Goal: Task Accomplishment & Management: Use online tool/utility

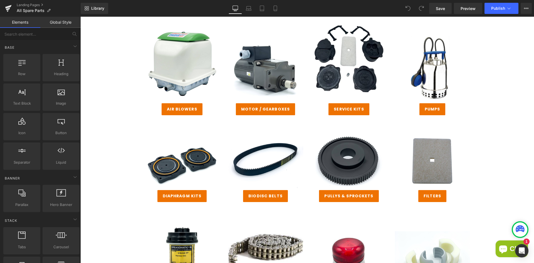
scroll to position [111, 0]
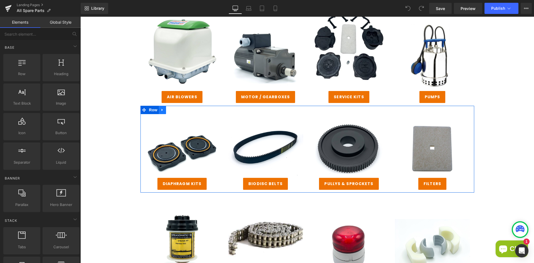
click at [161, 110] on icon at bounding box center [162, 110] width 4 height 4
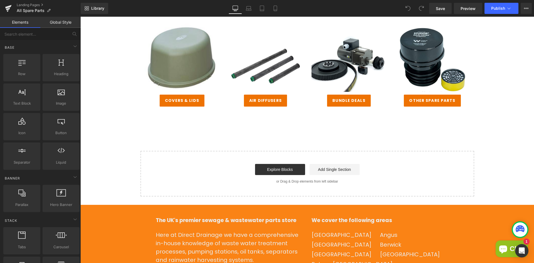
scroll to position [500, 0]
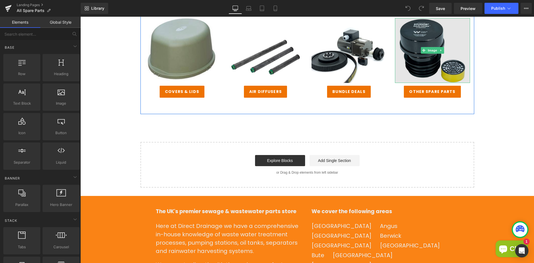
click at [427, 74] on img at bounding box center [432, 50] width 75 height 65
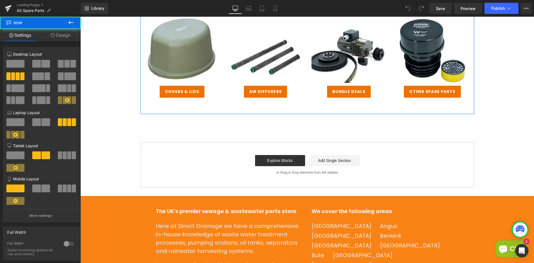
click at [389, 104] on div "Image covers & lids Button Image Air Diffusers Button Image bundle deals Button…" at bounding box center [307, 58] width 334 height 112
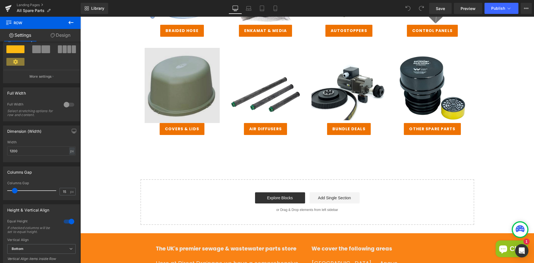
scroll to position [473, 0]
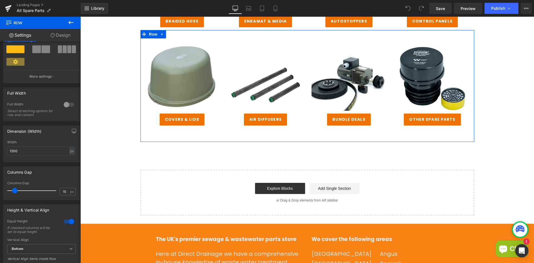
click at [469, 82] on div "Image other spare parts Button" at bounding box center [432, 81] width 83 height 87
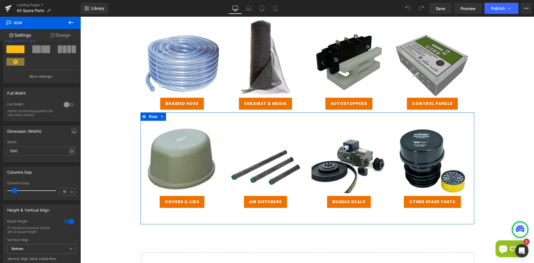
scroll to position [389, 0]
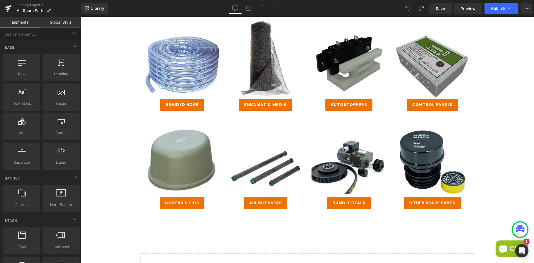
drag, startPoint x: 396, startPoint y: 231, endPoint x: 382, endPoint y: 234, distance: 14.4
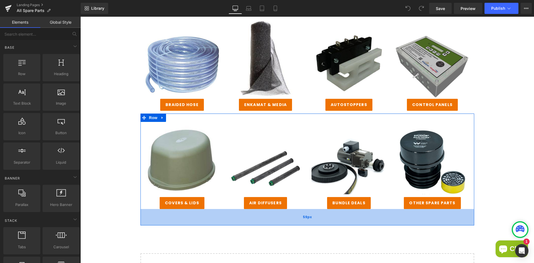
click at [239, 222] on div "59px" at bounding box center [307, 217] width 334 height 16
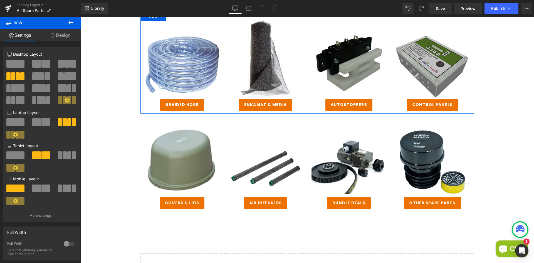
click at [224, 106] on div "Separator Image enkamat & media Button" at bounding box center [265, 66] width 83 height 90
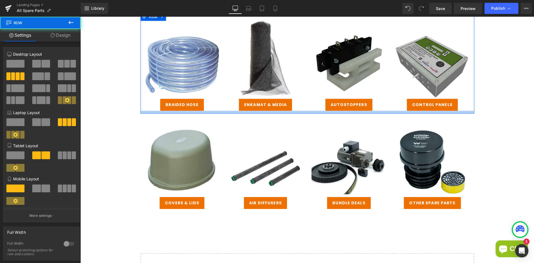
click at [225, 113] on div at bounding box center [307, 112] width 334 height 3
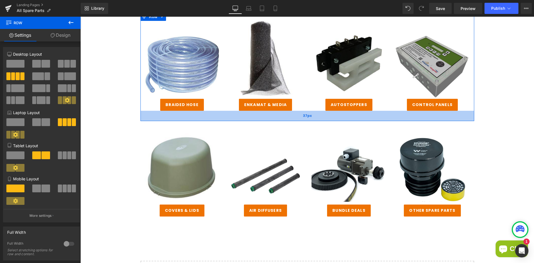
drag, startPoint x: 225, startPoint y: 113, endPoint x: 224, endPoint y: 120, distance: 7.6
click at [224, 120] on div "37px" at bounding box center [307, 116] width 334 height 10
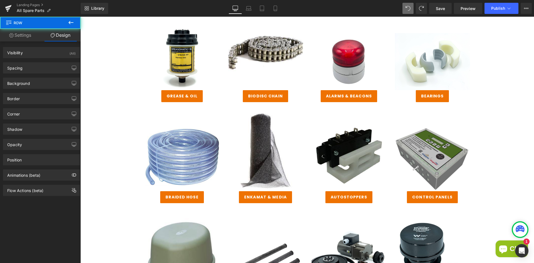
scroll to position [302, 0]
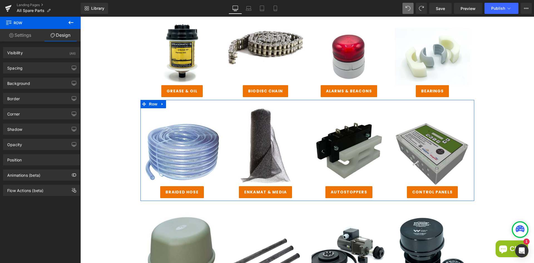
click at [16, 34] on link "Settings" at bounding box center [20, 35] width 40 height 13
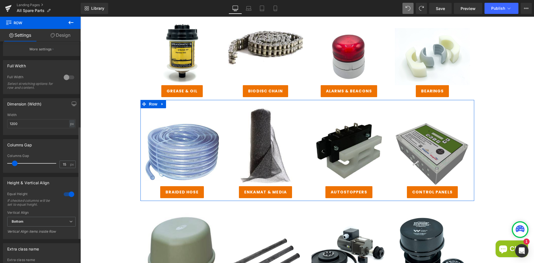
scroll to position [167, 0]
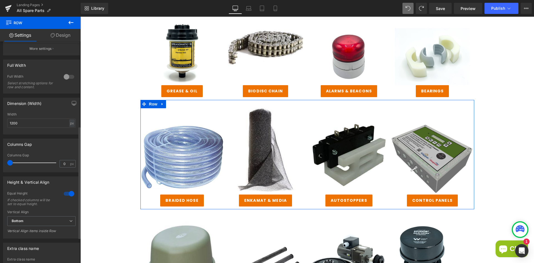
drag, startPoint x: 17, startPoint y: 162, endPoint x: 8, endPoint y: 159, distance: 9.4
click at [8, 159] on div "Columns Gap 0 px" at bounding box center [41, 162] width 68 height 19
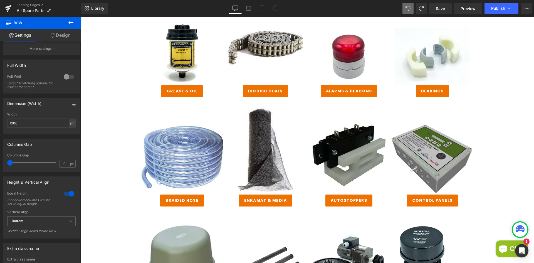
type input "15"
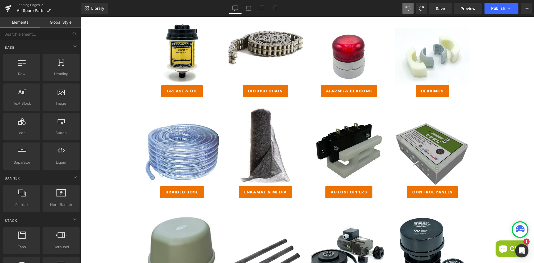
click at [105, 134] on div "All Spare Parts Heading Direct Drainage stock a huge range of Sewage Treatment …" at bounding box center [306, 73] width 453 height 623
click at [24, 65] on icon at bounding box center [21, 61] width 7 height 7
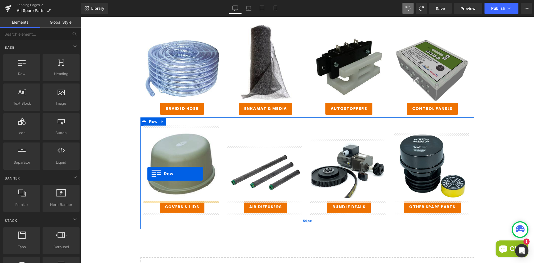
scroll to position [524, 0]
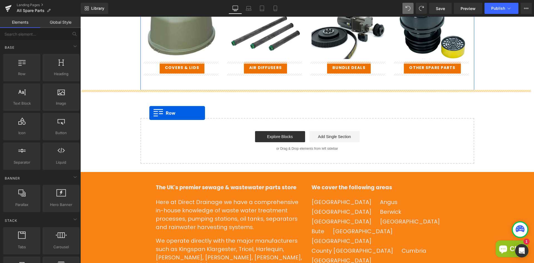
drag, startPoint x: 108, startPoint y: 82, endPoint x: 149, endPoint y: 113, distance: 51.6
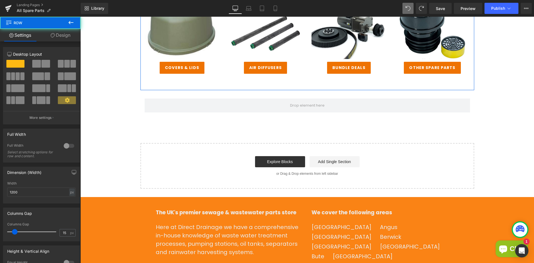
scroll to position [496, 0]
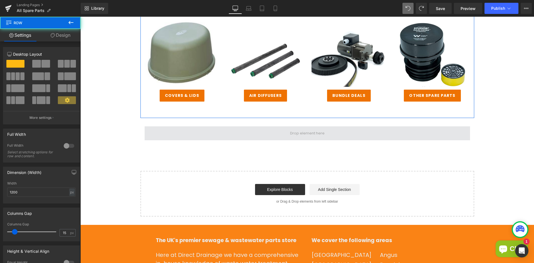
click at [186, 137] on span at bounding box center [307, 133] width 325 height 14
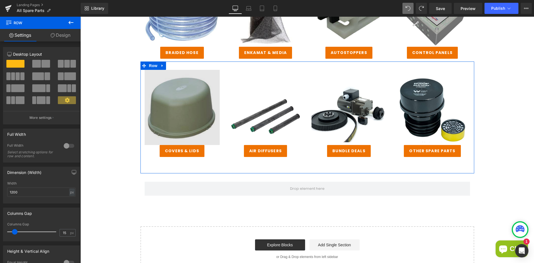
scroll to position [441, 0]
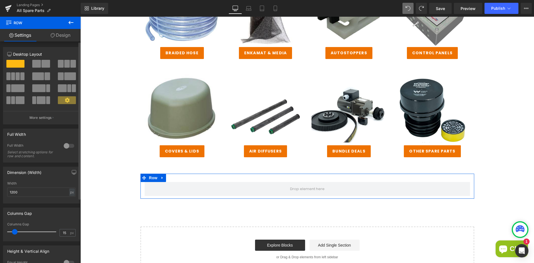
click at [16, 74] on span at bounding box center [18, 76] width 4 height 8
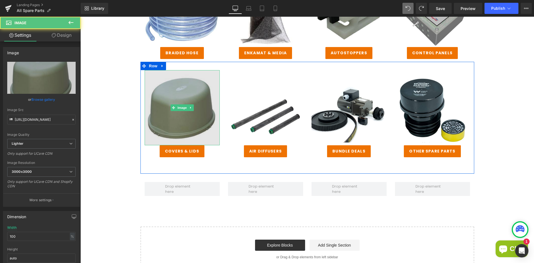
click at [186, 122] on img at bounding box center [182, 107] width 75 height 75
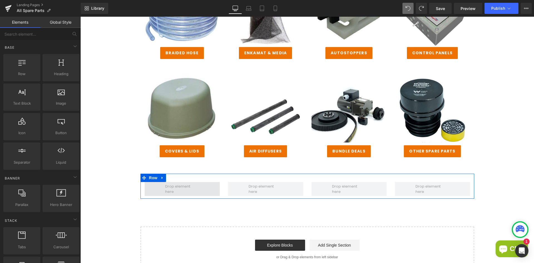
click at [180, 190] on span at bounding box center [182, 189] width 38 height 14
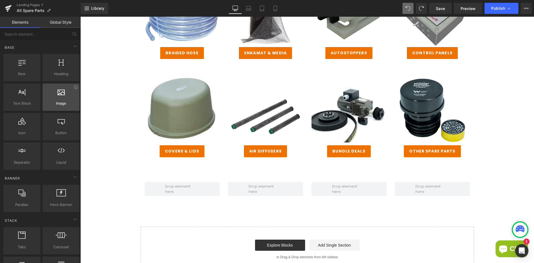
click at [67, 96] on div at bounding box center [61, 94] width 34 height 13
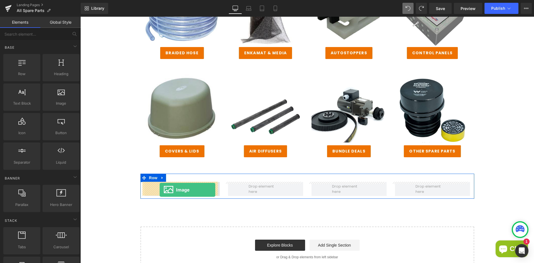
drag, startPoint x: 143, startPoint y: 119, endPoint x: 160, endPoint y: 190, distance: 72.6
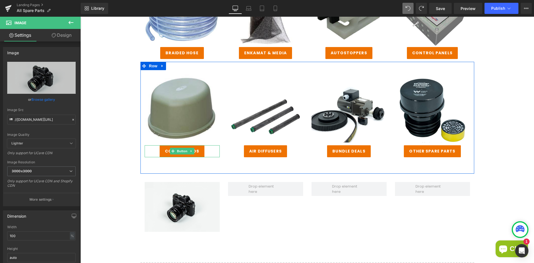
click at [161, 154] on link "covers & lids" at bounding box center [182, 151] width 45 height 12
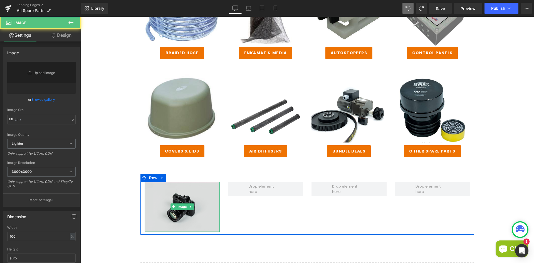
type input "//d1um8515vdn9kb.cloudfront.net/images/parallax.jpg"
click at [167, 226] on img at bounding box center [182, 207] width 75 height 50
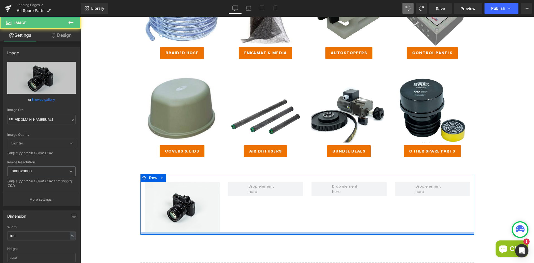
click at [167, 232] on div at bounding box center [307, 233] width 334 height 3
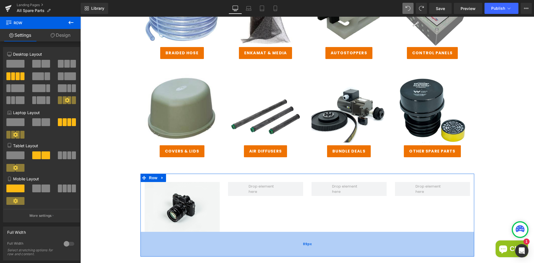
drag, startPoint x: 167, startPoint y: 233, endPoint x: 167, endPoint y: 255, distance: 22.2
click at [167, 255] on div "89px" at bounding box center [307, 244] width 334 height 25
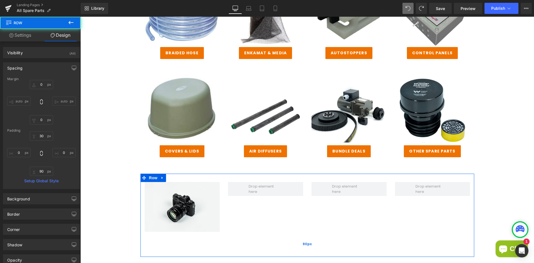
click at [170, 239] on div "90px" at bounding box center [307, 244] width 334 height 25
click at [171, 238] on div "90px" at bounding box center [307, 244] width 334 height 25
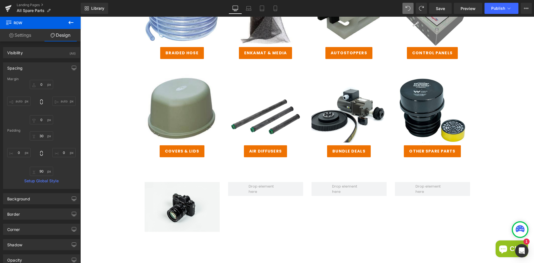
click at [73, 21] on icon at bounding box center [71, 22] width 7 height 7
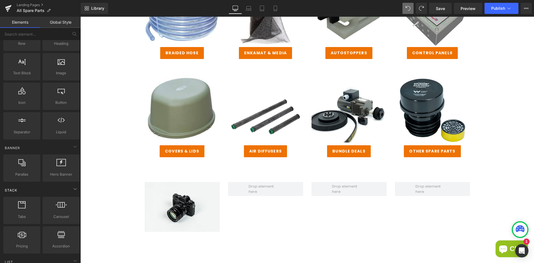
scroll to position [0, 0]
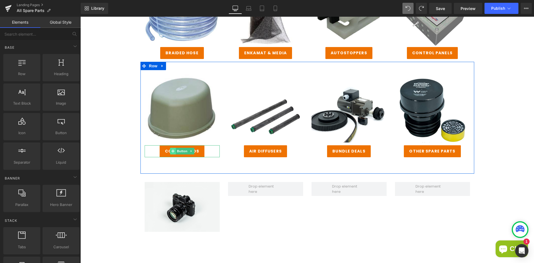
click at [170, 149] on span at bounding box center [173, 151] width 6 height 7
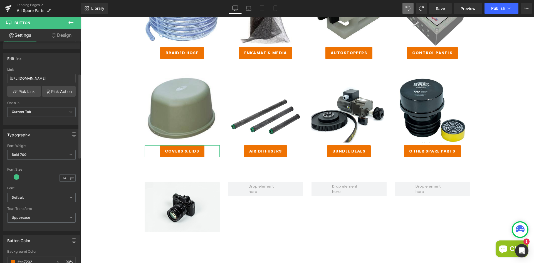
scroll to position [83, 0]
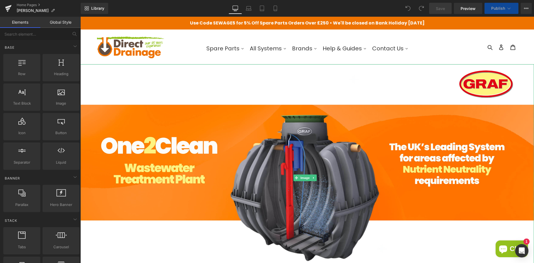
click at [200, 124] on img at bounding box center [306, 177] width 453 height 227
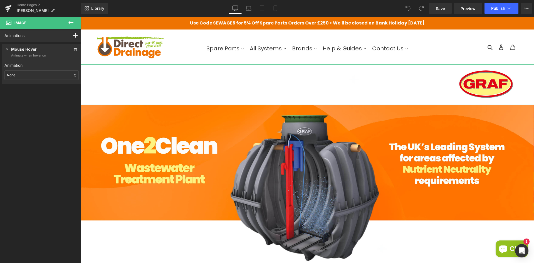
click at [31, 74] on div "None" at bounding box center [41, 74] width 74 height 9
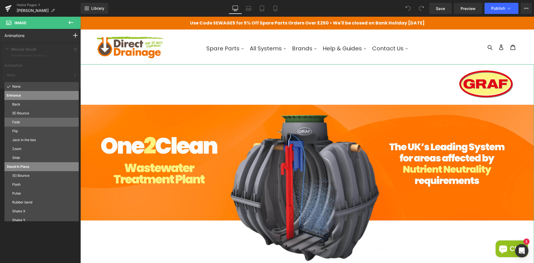
click at [21, 120] on p "Fade" at bounding box center [44, 122] width 64 height 5
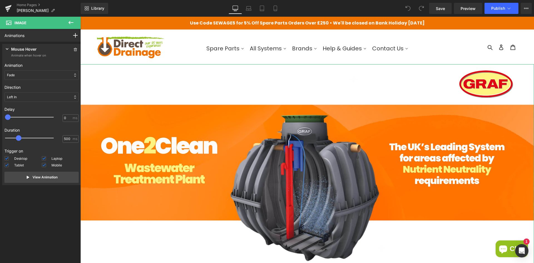
click at [23, 77] on div "Fade" at bounding box center [41, 74] width 74 height 9
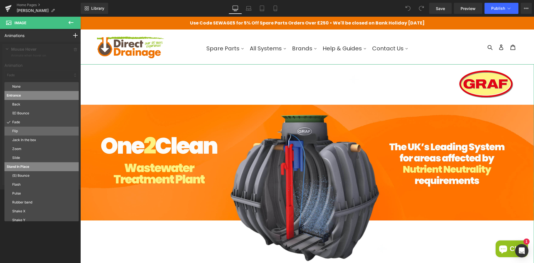
click at [28, 132] on p "Flip" at bounding box center [44, 130] width 64 height 5
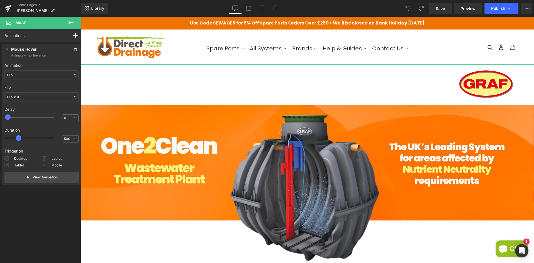
click at [25, 77] on div "Flip" at bounding box center [41, 74] width 74 height 9
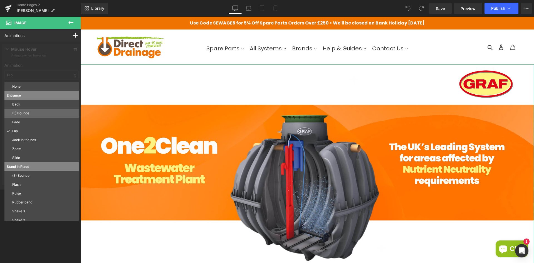
click at [26, 111] on p "(E) Bounce" at bounding box center [44, 113] width 64 height 5
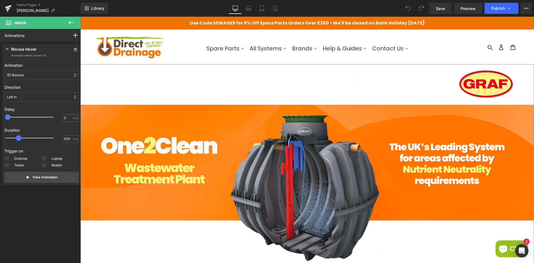
click at [29, 76] on div "(E) Bounce" at bounding box center [41, 74] width 74 height 9
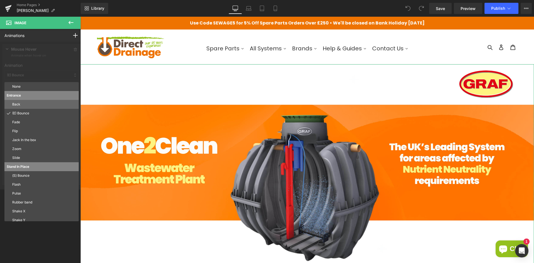
click at [25, 102] on p "Back" at bounding box center [44, 104] width 64 height 5
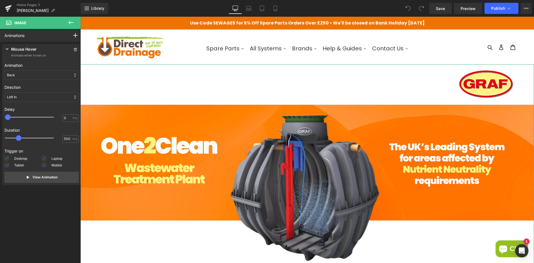
click at [38, 73] on div "Back" at bounding box center [41, 74] width 74 height 9
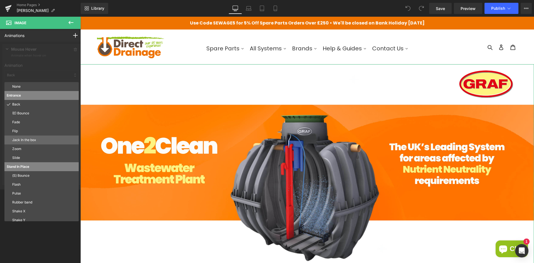
click at [27, 142] on p "Jack In the box" at bounding box center [44, 139] width 64 height 5
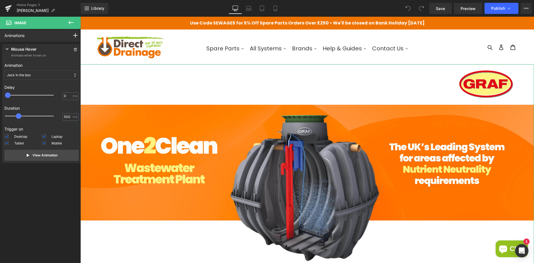
click at [34, 75] on div "Jack In the box" at bounding box center [41, 74] width 74 height 9
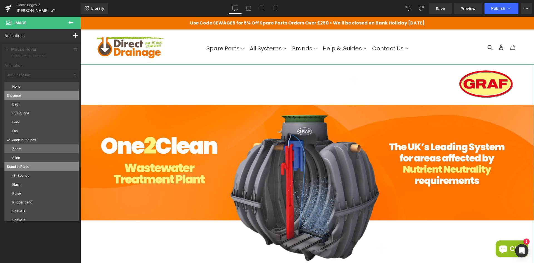
click at [20, 151] on p "Zoom" at bounding box center [44, 148] width 64 height 5
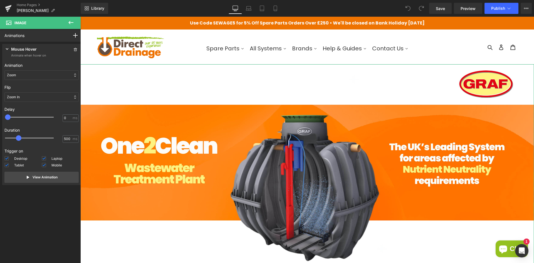
click at [36, 74] on div "Zoom" at bounding box center [41, 74] width 74 height 9
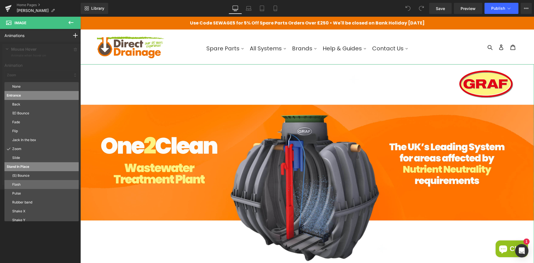
click at [28, 182] on p "Flash" at bounding box center [44, 184] width 64 height 5
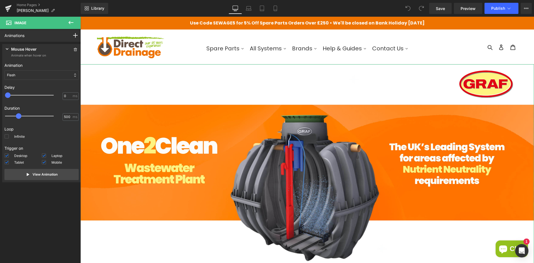
click at [34, 72] on div "Flash" at bounding box center [41, 74] width 74 height 9
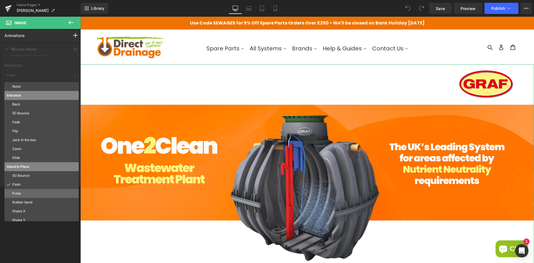
click at [21, 193] on p "Pulse" at bounding box center [44, 193] width 64 height 5
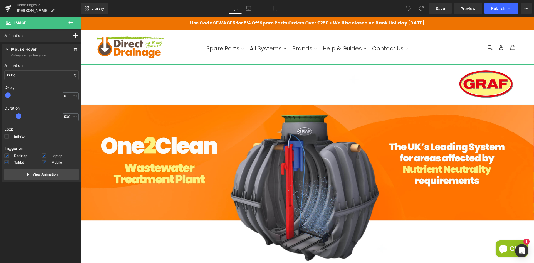
click at [34, 72] on div "Pulse" at bounding box center [41, 74] width 74 height 9
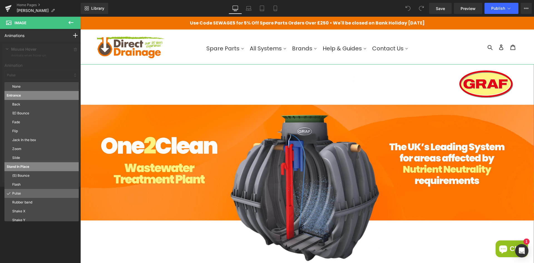
click at [21, 193] on p "Pulse" at bounding box center [44, 193] width 64 height 5
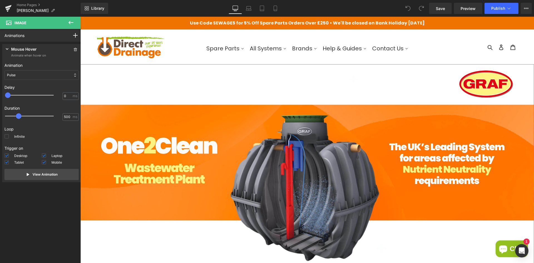
click at [47, 72] on div "Pulse" at bounding box center [41, 74] width 74 height 9
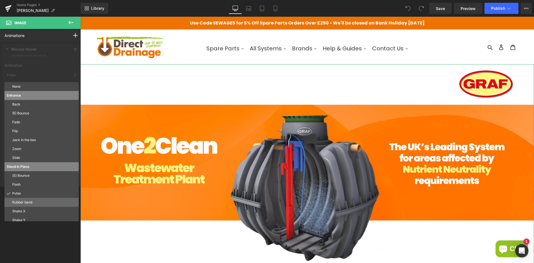
click at [18, 200] on p "Rubber band" at bounding box center [44, 202] width 64 height 5
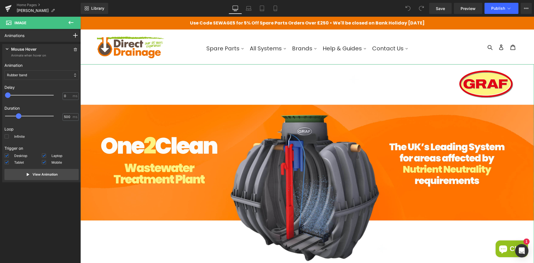
click at [31, 77] on div "Rubber band" at bounding box center [41, 74] width 74 height 9
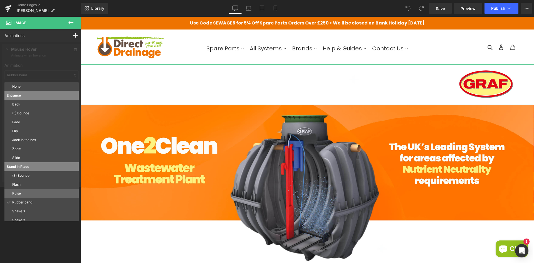
click at [18, 195] on p "Pulse" at bounding box center [44, 193] width 64 height 5
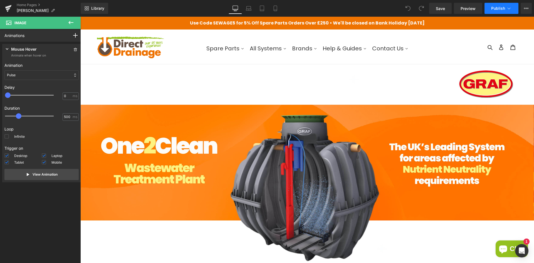
click at [496, 9] on span "Publish" at bounding box center [498, 8] width 14 height 4
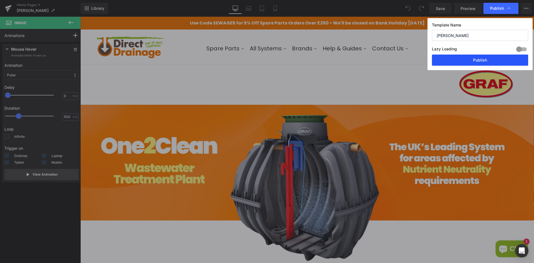
drag, startPoint x: 447, startPoint y: 59, endPoint x: 210, endPoint y: 9, distance: 242.4
click at [447, 59] on button "Publish" at bounding box center [480, 59] width 96 height 11
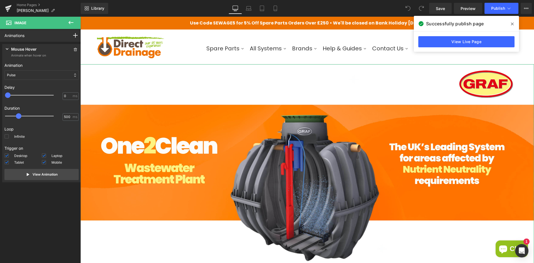
click at [39, 78] on div "Pulse" at bounding box center [41, 74] width 74 height 9
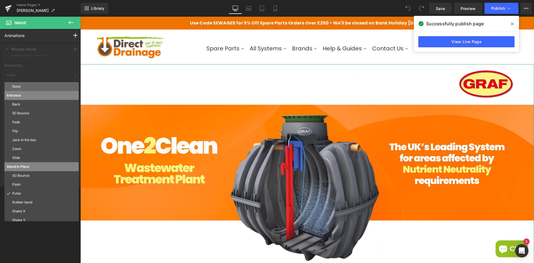
click at [38, 88] on p "None" at bounding box center [44, 86] width 64 height 5
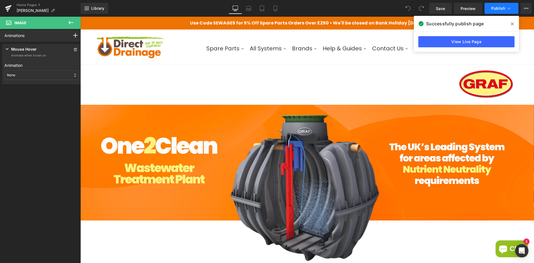
click at [494, 11] on button "Publish" at bounding box center [501, 8] width 34 height 11
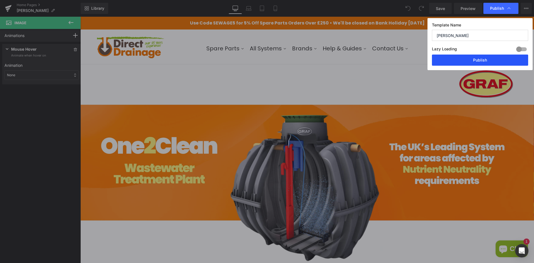
click at [460, 57] on button "Publish" at bounding box center [480, 59] width 96 height 11
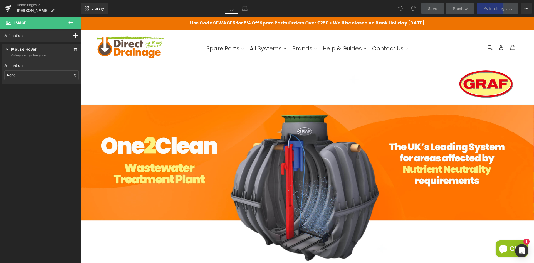
click at [69, 20] on icon at bounding box center [71, 22] width 7 height 7
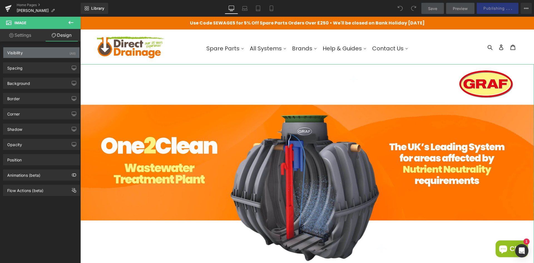
click at [56, 52] on div "Visibility (All)" at bounding box center [41, 52] width 76 height 11
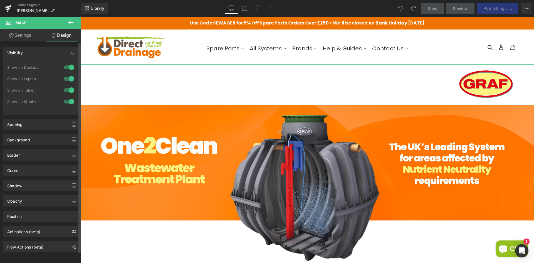
click at [56, 52] on div "Visibility (All)" at bounding box center [41, 52] width 76 height 11
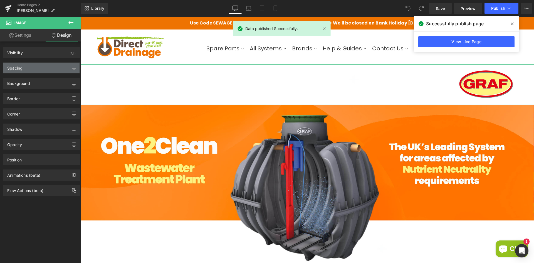
click at [48, 65] on div "Spacing" at bounding box center [41, 68] width 76 height 11
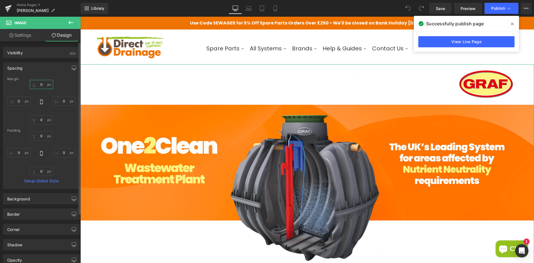
click at [40, 85] on input "0" at bounding box center [41, 84] width 23 height 9
drag, startPoint x: 38, startPoint y: 86, endPoint x: 42, endPoint y: 84, distance: 3.9
click at [42, 84] on input "0" at bounding box center [41, 84] width 23 height 9
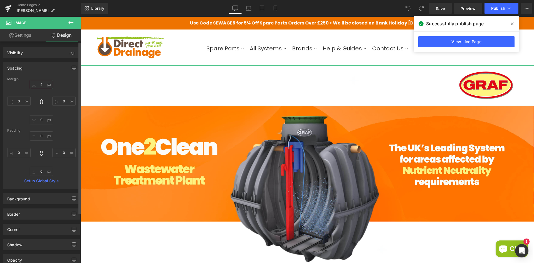
click at [42, 85] on input "4" at bounding box center [41, 84] width 23 height 9
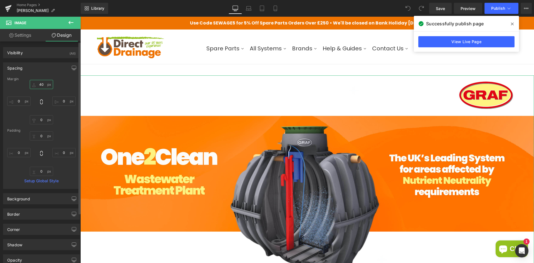
drag, startPoint x: 39, startPoint y: 84, endPoint x: 46, endPoint y: 84, distance: 6.4
click at [45, 84] on input "40" at bounding box center [41, 84] width 23 height 9
type input "0"
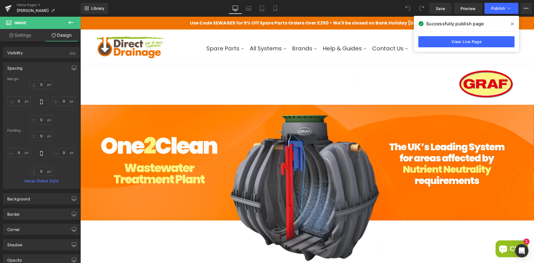
click at [69, 23] on icon at bounding box center [71, 22] width 7 height 7
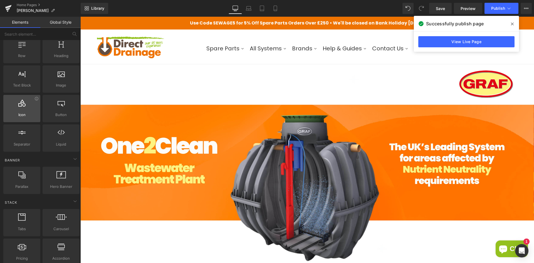
scroll to position [28, 0]
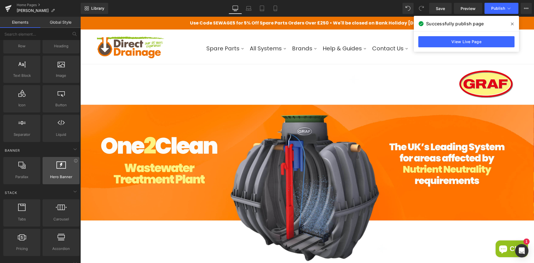
click at [58, 173] on div at bounding box center [61, 167] width 34 height 13
click at [31, 166] on div at bounding box center [22, 167] width 34 height 13
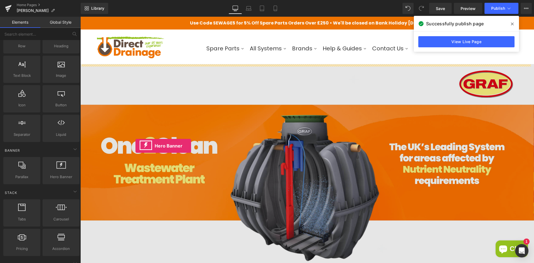
drag, startPoint x: 139, startPoint y: 186, endPoint x: 135, endPoint y: 146, distance: 40.2
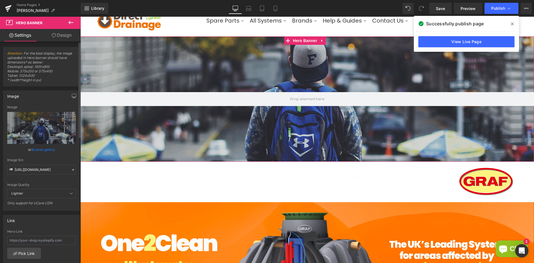
click at [46, 190] on span "Lighter" at bounding box center [41, 193] width 68 height 9
click at [45, 192] on span "Lighter" at bounding box center [41, 193] width 68 height 9
click at [66, 195] on span "Lighter" at bounding box center [41, 193] width 68 height 9
click at [69, 194] on icon at bounding box center [70, 193] width 3 height 3
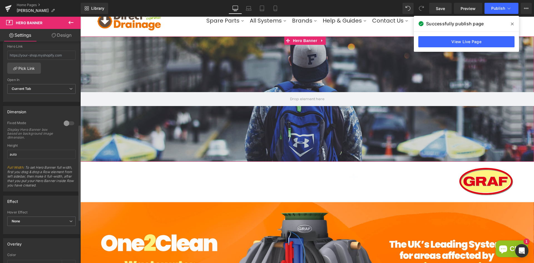
scroll to position [195, 0]
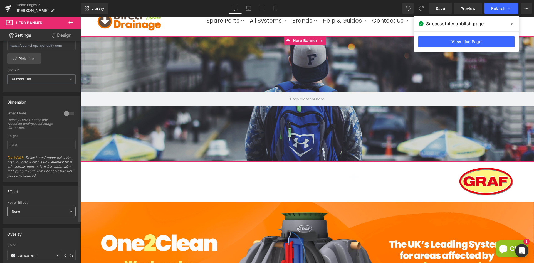
click at [38, 213] on span "None" at bounding box center [41, 212] width 68 height 10
click at [24, 229] on div "Zoom" at bounding box center [20, 229] width 9 height 4
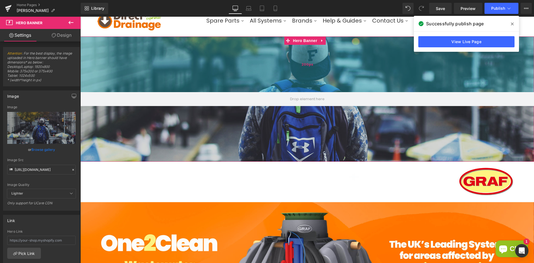
scroll to position [0, 0]
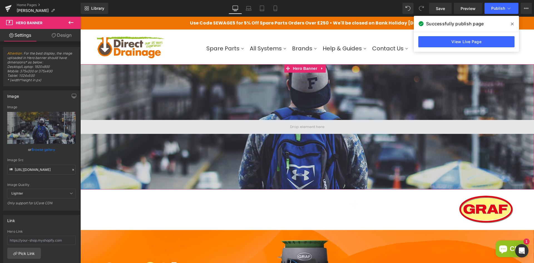
click at [295, 128] on span at bounding box center [307, 127] width 38 height 8
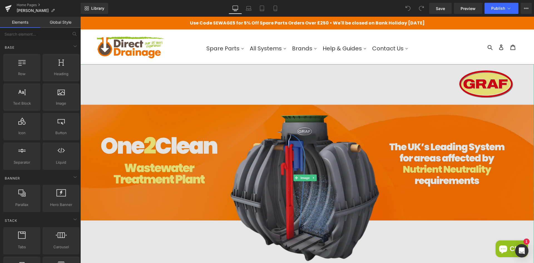
click at [156, 83] on img at bounding box center [306, 177] width 453 height 227
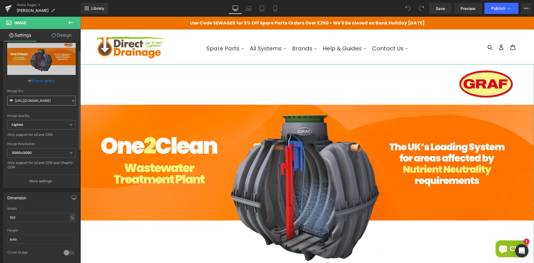
scroll to position [28, 0]
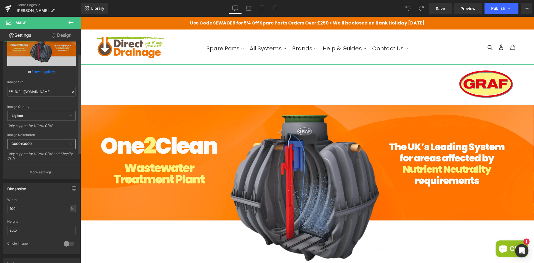
click at [42, 142] on span "3000x3000" at bounding box center [41, 144] width 68 height 10
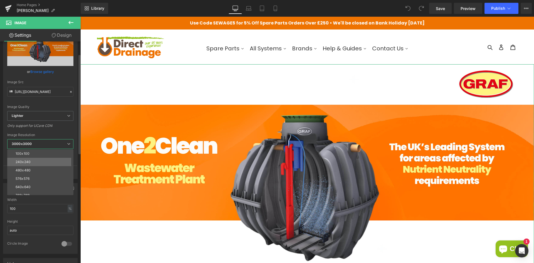
click at [36, 161] on li "240x240" at bounding box center [41, 162] width 69 height 8
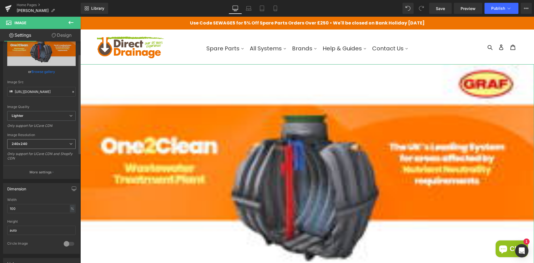
click at [41, 146] on span "240x240" at bounding box center [41, 144] width 68 height 10
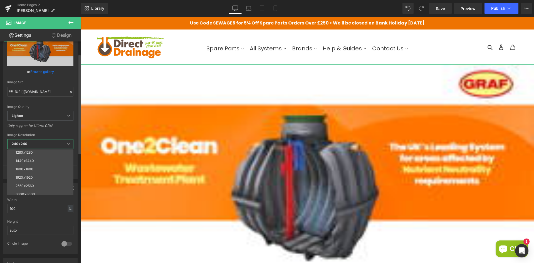
scroll to position [79, 0]
click at [30, 172] on div "1920x1920" at bounding box center [24, 174] width 17 height 4
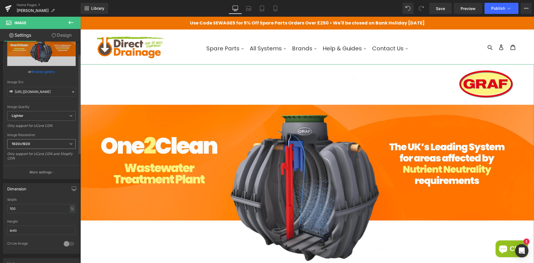
click at [30, 139] on span "1920x1920" at bounding box center [41, 144] width 68 height 10
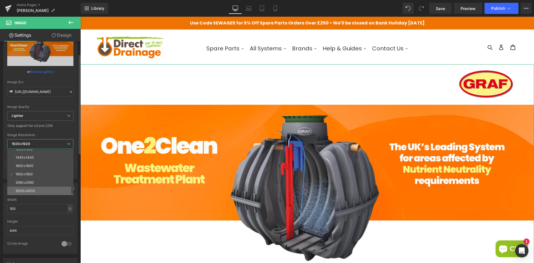
click at [21, 189] on div "3000x3000" at bounding box center [25, 191] width 19 height 4
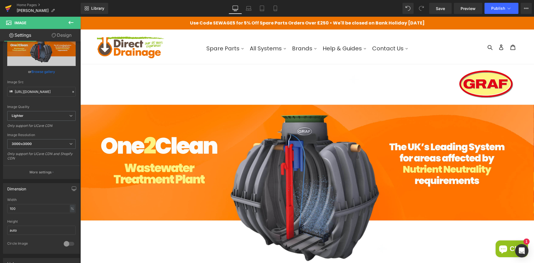
click at [13, 10] on link at bounding box center [8, 8] width 17 height 17
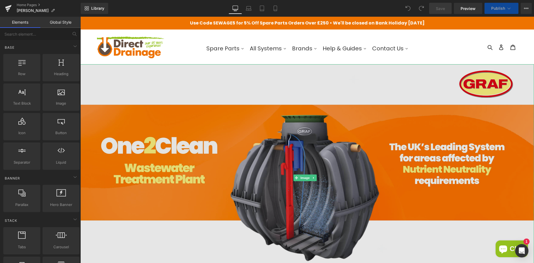
click at [160, 124] on img at bounding box center [306, 177] width 453 height 227
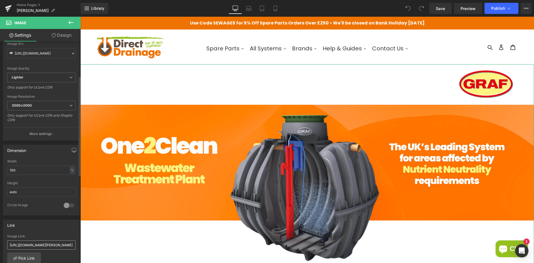
scroll to position [50, 0]
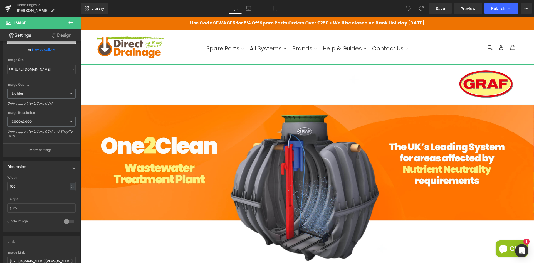
click at [57, 34] on link "Design" at bounding box center [61, 35] width 40 height 13
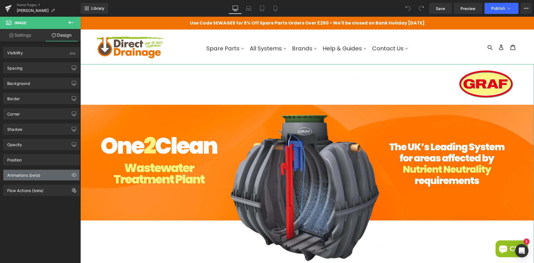
click at [35, 176] on div "Animations (beta)" at bounding box center [23, 174] width 33 height 8
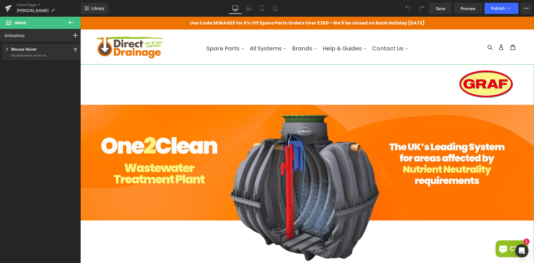
click at [10, 51] on icon at bounding box center [7, 49] width 6 height 6
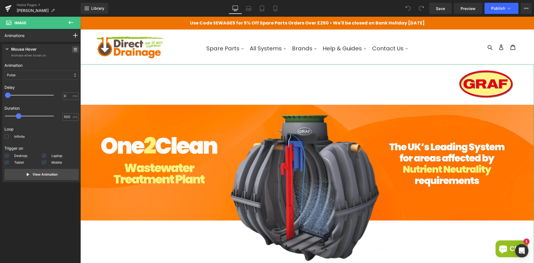
click at [74, 49] on icon at bounding box center [75, 49] width 4 height 3
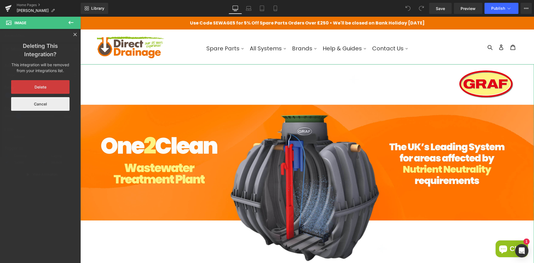
click at [60, 104] on button "Cancel" at bounding box center [40, 104] width 58 height 14
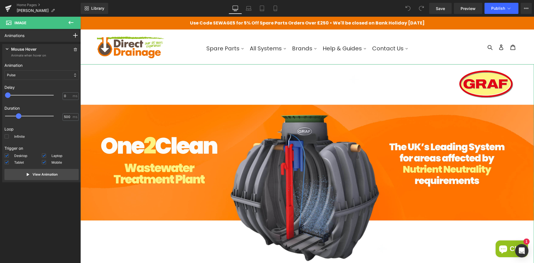
click at [38, 75] on div "Pulse" at bounding box center [41, 74] width 74 height 9
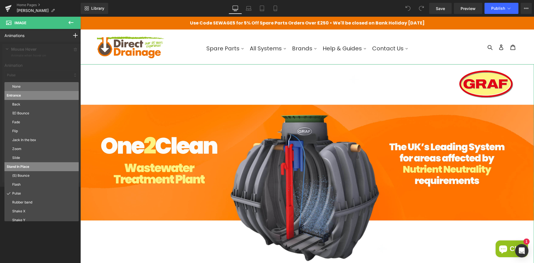
click at [27, 84] on p "None" at bounding box center [44, 86] width 64 height 5
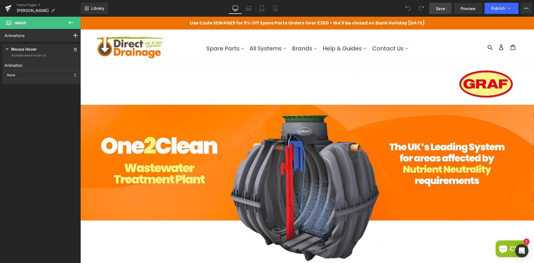
click at [439, 9] on span "Save" at bounding box center [440, 9] width 9 height 6
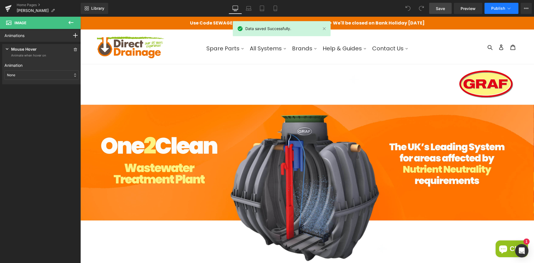
click at [494, 8] on span "Publish" at bounding box center [498, 8] width 14 height 4
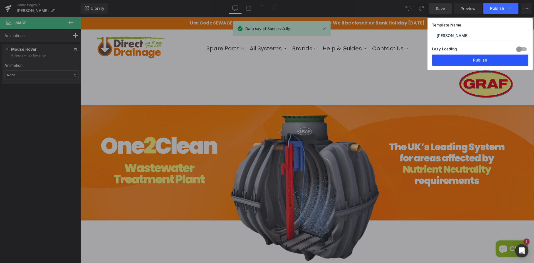
click at [479, 56] on button "Publish" at bounding box center [480, 59] width 96 height 11
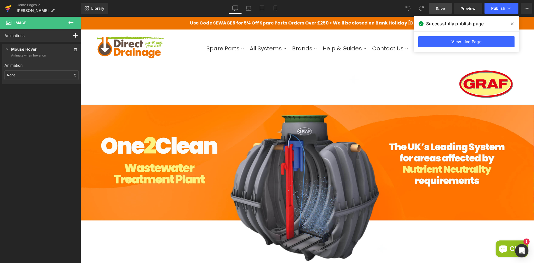
click at [13, 6] on link at bounding box center [8, 8] width 17 height 17
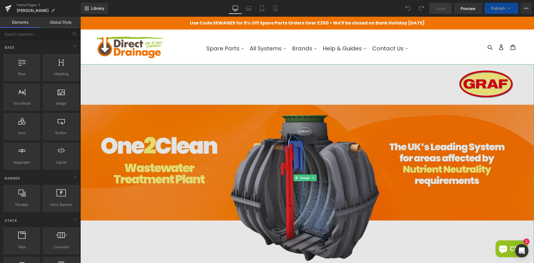
click at [151, 117] on img at bounding box center [306, 177] width 453 height 227
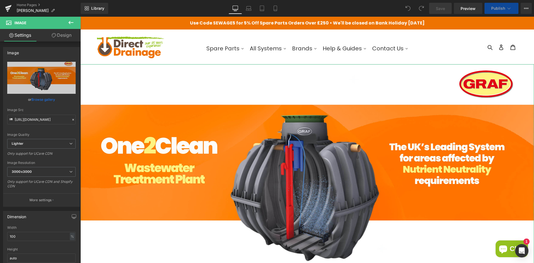
click at [70, 38] on link "Design" at bounding box center [61, 35] width 40 height 13
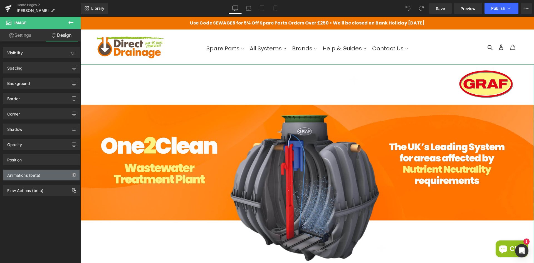
click at [23, 177] on div "Animations (beta)" at bounding box center [23, 174] width 33 height 8
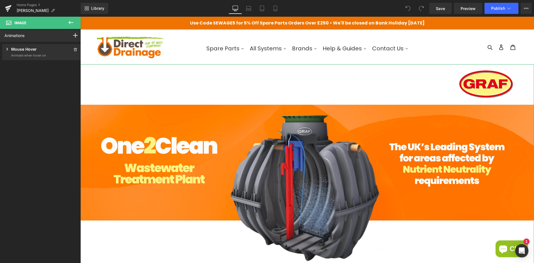
click at [11, 50] on p "Mouse Hover" at bounding box center [24, 49] width 26 height 7
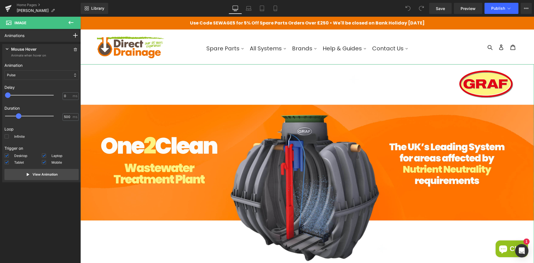
click at [32, 78] on div "Pulse" at bounding box center [41, 74] width 74 height 9
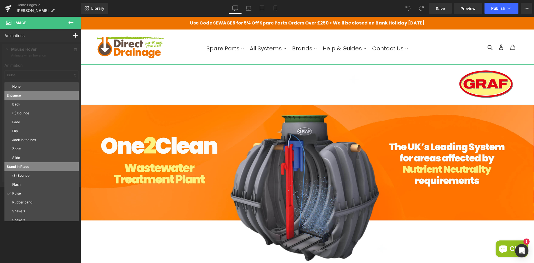
click at [20, 166] on p "Stand In Place" at bounding box center [42, 166] width 70 height 5
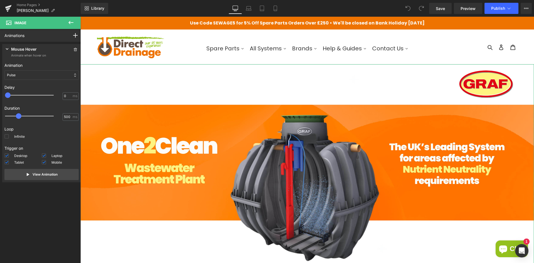
click at [28, 72] on div "Pulse" at bounding box center [41, 74] width 74 height 9
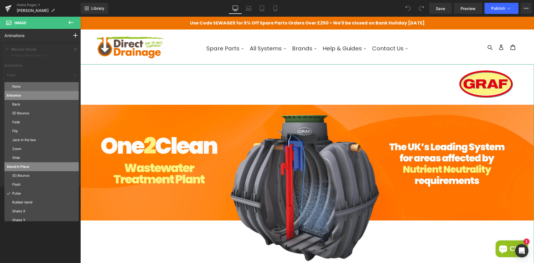
click at [18, 87] on p "None" at bounding box center [44, 86] width 64 height 5
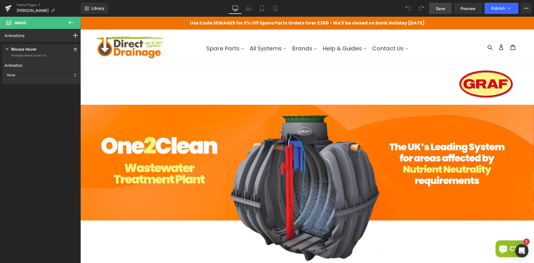
click at [439, 8] on span "Save" at bounding box center [440, 9] width 9 height 6
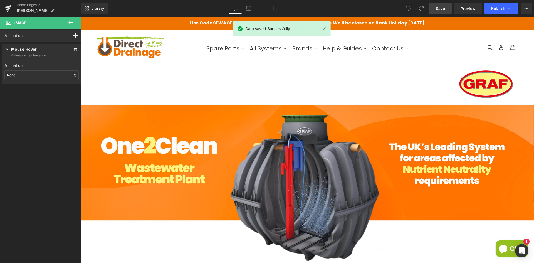
click at [73, 22] on icon at bounding box center [70, 22] width 5 height 3
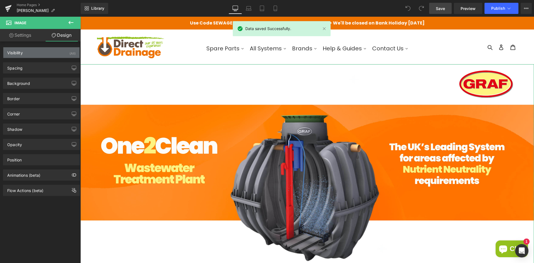
click at [27, 53] on div "Visibility (All)" at bounding box center [41, 52] width 76 height 11
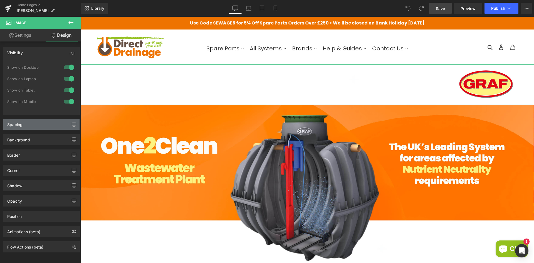
click at [20, 124] on div "Spacing" at bounding box center [14, 123] width 15 height 8
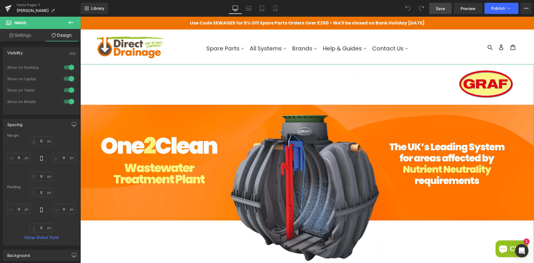
click at [36, 120] on div "Spacing" at bounding box center [41, 124] width 76 height 11
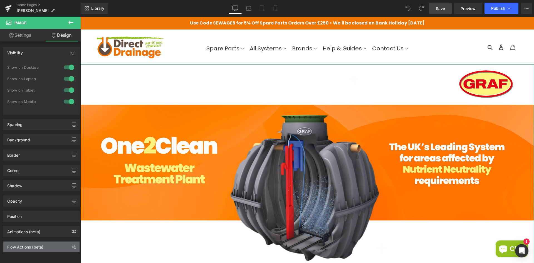
click at [25, 248] on div "Flow Actions (beta)" at bounding box center [25, 245] width 36 height 8
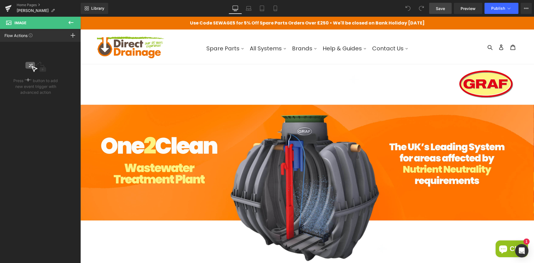
click at [73, 23] on icon at bounding box center [71, 22] width 7 height 7
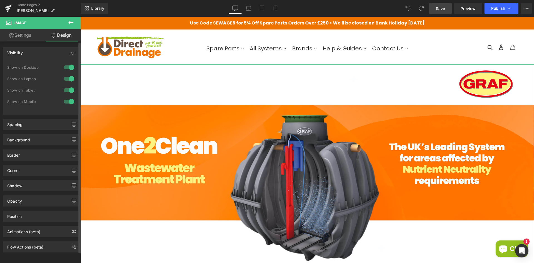
click at [35, 235] on div "Animations (beta)" at bounding box center [41, 231] width 76 height 11
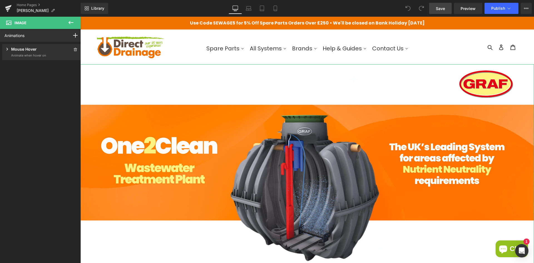
click at [11, 48] on p "Mouse Hover" at bounding box center [24, 49] width 26 height 7
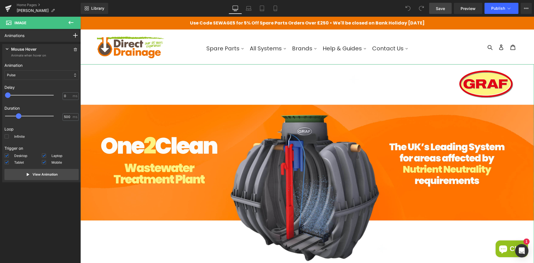
click at [23, 72] on div "Pulse" at bounding box center [41, 74] width 74 height 9
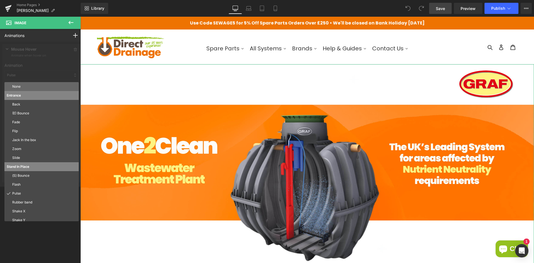
click at [24, 85] on p "None" at bounding box center [44, 86] width 64 height 5
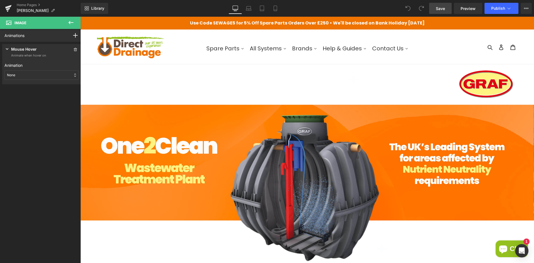
drag, startPoint x: 440, startPoint y: 11, endPoint x: 80, endPoint y: 93, distance: 369.3
click at [440, 11] on span "Save" at bounding box center [440, 9] width 9 height 6
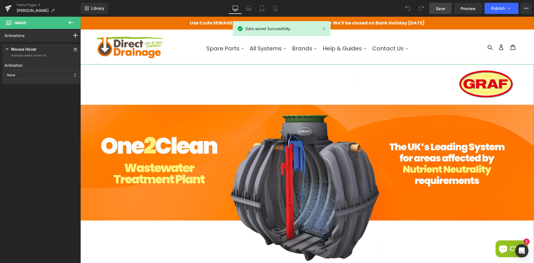
click at [50, 78] on div "None" at bounding box center [41, 74] width 74 height 9
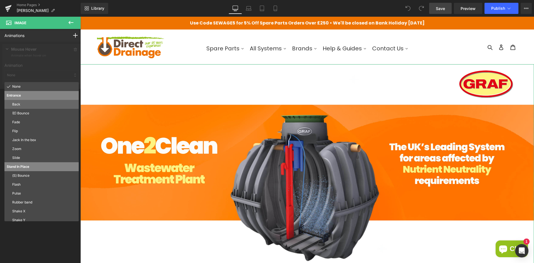
click at [33, 105] on p "Back" at bounding box center [44, 104] width 64 height 5
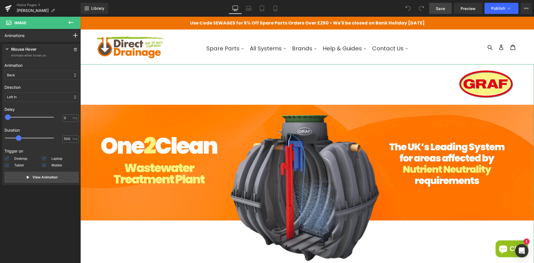
click at [25, 96] on div "Left In" at bounding box center [41, 96] width 74 height 9
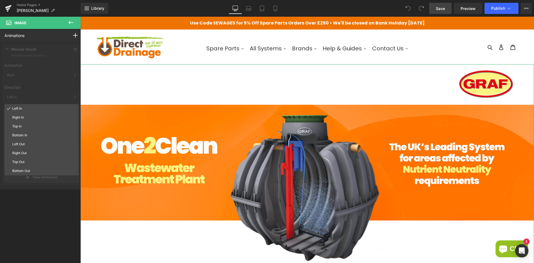
click at [31, 90] on div at bounding box center [41, 116] width 83 height 148
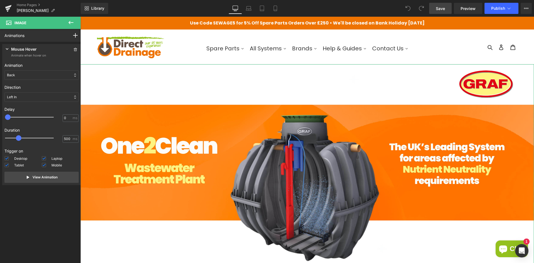
click at [28, 78] on div "Back" at bounding box center [41, 74] width 74 height 9
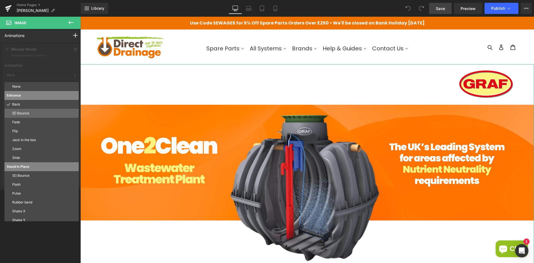
click at [18, 111] on p "(E) Bounce" at bounding box center [44, 113] width 64 height 5
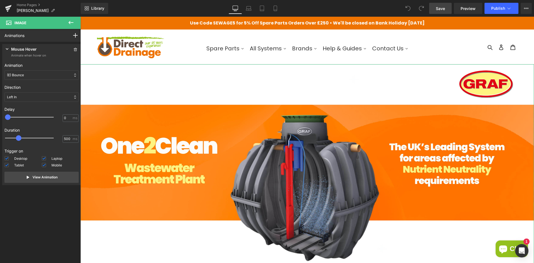
click at [23, 94] on div "Left In" at bounding box center [41, 96] width 74 height 9
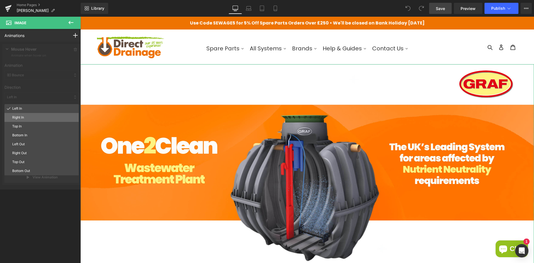
click at [23, 115] on p "Right In" at bounding box center [44, 117] width 64 height 5
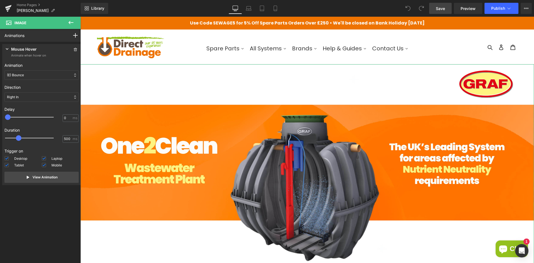
click at [31, 100] on div "Right In" at bounding box center [41, 96] width 74 height 9
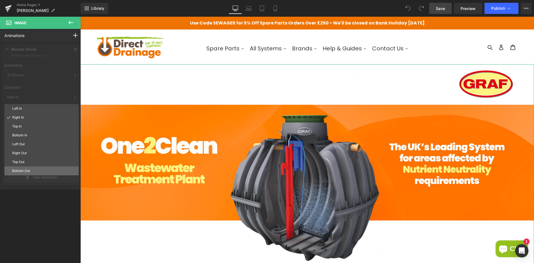
click at [18, 167] on div "Bottom Out" at bounding box center [41, 170] width 74 height 9
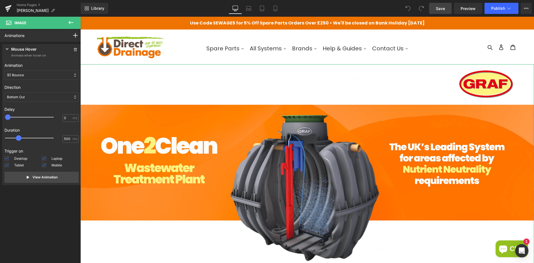
click at [40, 73] on div "(E) Bounce" at bounding box center [41, 74] width 74 height 9
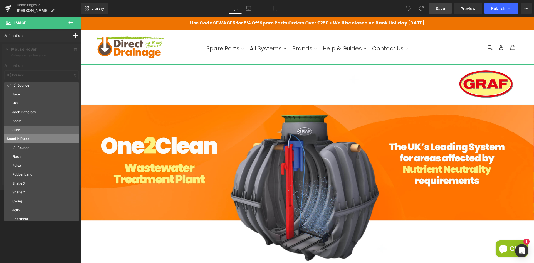
scroll to position [30, 0]
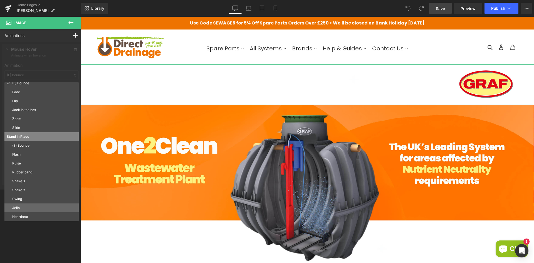
click at [21, 207] on p "Jello" at bounding box center [44, 207] width 64 height 5
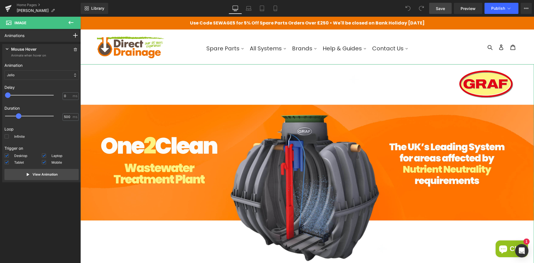
click at [29, 73] on div "Jello" at bounding box center [41, 74] width 74 height 9
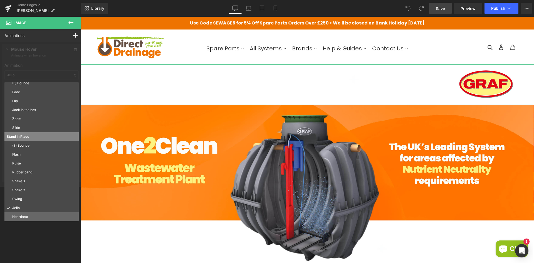
click at [22, 216] on p "Heartbeat" at bounding box center [44, 216] width 64 height 5
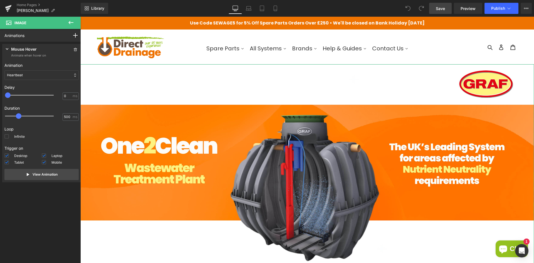
click at [26, 73] on div "Heartbeat" at bounding box center [41, 74] width 74 height 9
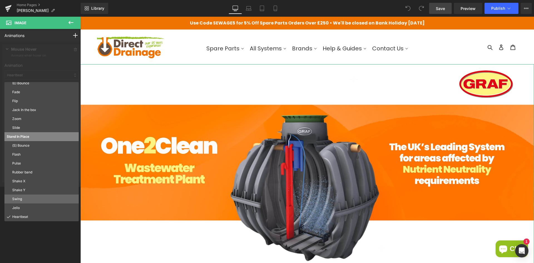
click at [18, 197] on p "Swing" at bounding box center [44, 198] width 64 height 5
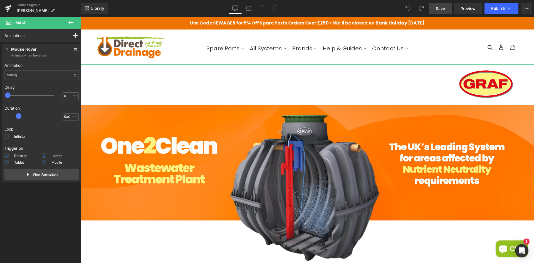
click at [29, 71] on div "Swing" at bounding box center [41, 74] width 74 height 9
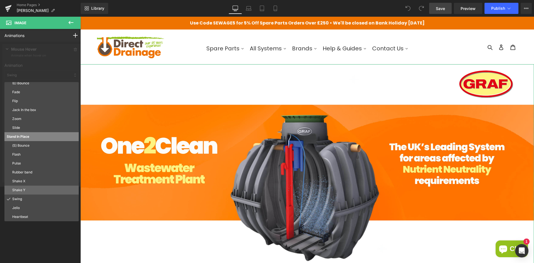
click at [19, 190] on p "Shake Y" at bounding box center [44, 189] width 64 height 5
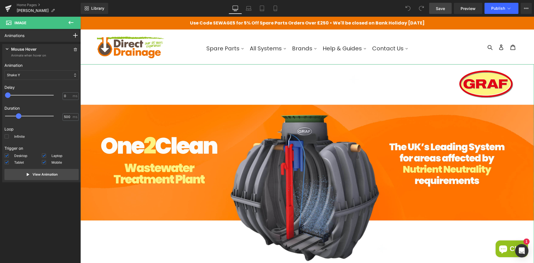
click at [27, 74] on div "Shake Y" at bounding box center [41, 74] width 74 height 9
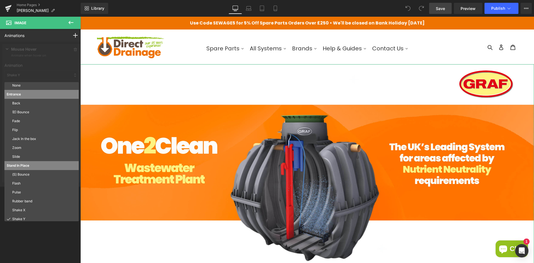
scroll to position [0, 0]
click at [17, 105] on p "Back" at bounding box center [44, 104] width 64 height 5
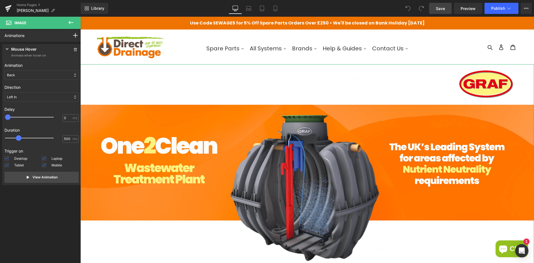
click at [28, 74] on div "Back" at bounding box center [41, 74] width 74 height 9
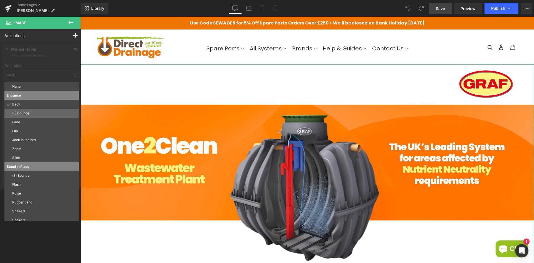
click at [22, 113] on p "(E) Bounce" at bounding box center [44, 113] width 64 height 5
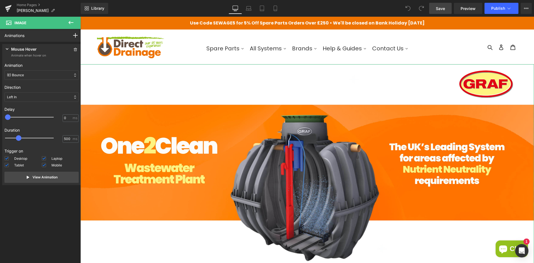
click at [28, 77] on div "(E) Bounce" at bounding box center [41, 74] width 74 height 9
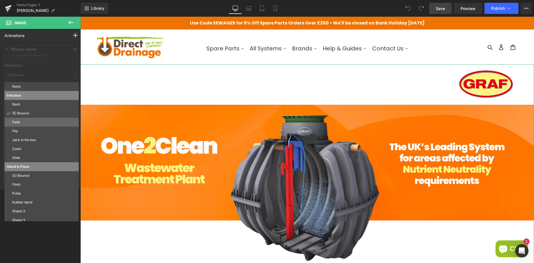
click at [28, 123] on p "Fade" at bounding box center [44, 122] width 64 height 5
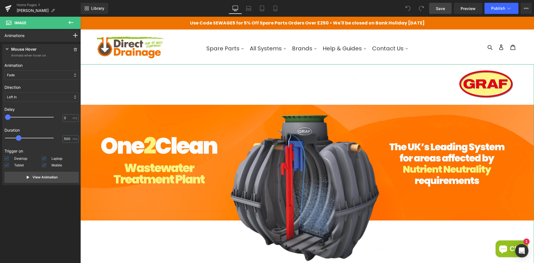
click at [33, 76] on div "Fade" at bounding box center [41, 74] width 74 height 9
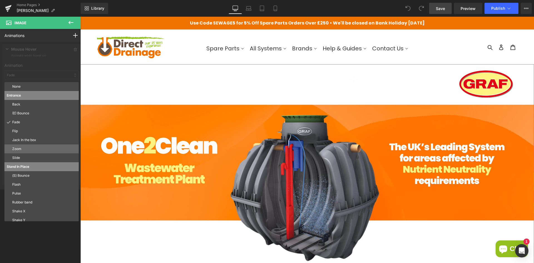
click at [23, 149] on p "Zoom" at bounding box center [44, 148] width 64 height 5
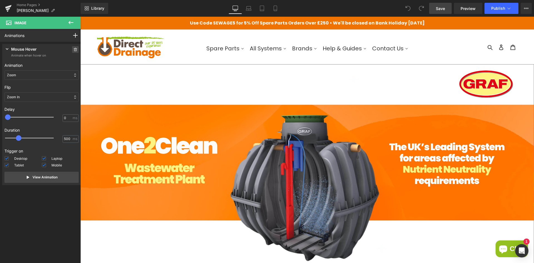
click at [74, 49] on icon at bounding box center [75, 49] width 3 height 3
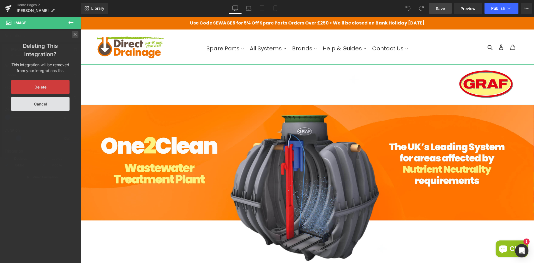
click at [73, 37] on span at bounding box center [75, 34] width 7 height 7
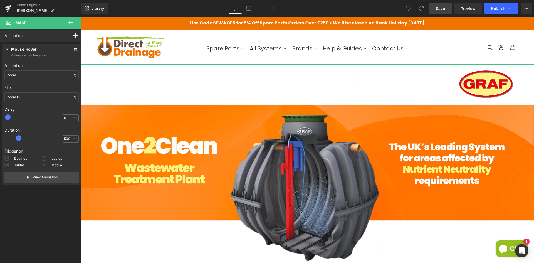
click at [8, 49] on icon at bounding box center [7, 49] width 6 height 6
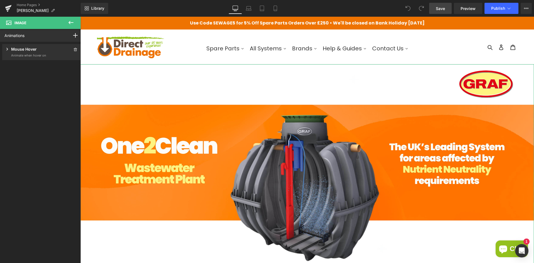
click at [15, 53] on p "Mouse Hover" at bounding box center [24, 49] width 26 height 7
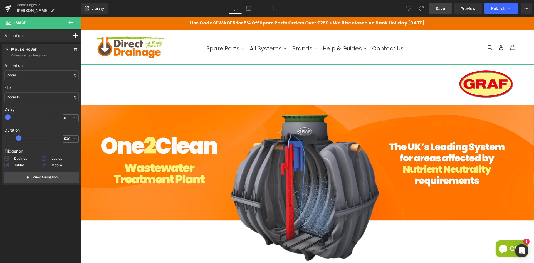
click at [9, 74] on p "Zoom" at bounding box center [11, 75] width 9 height 5
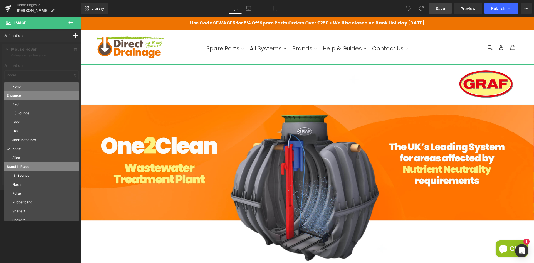
click at [11, 86] on div "None" at bounding box center [41, 86] width 74 height 9
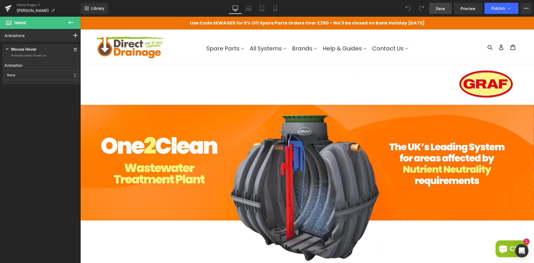
click at [438, 11] on span "Save" at bounding box center [440, 9] width 9 height 6
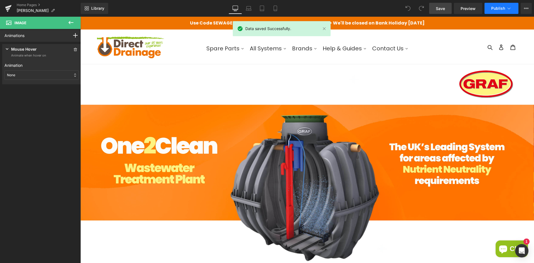
click at [509, 8] on icon at bounding box center [509, 9] width 6 height 6
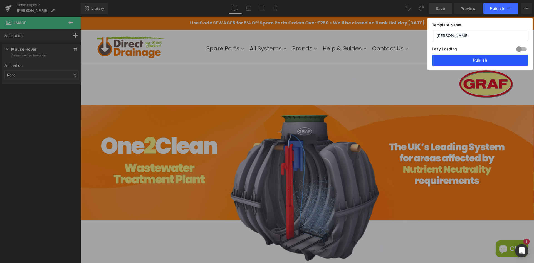
click at [488, 58] on button "Publish" at bounding box center [480, 59] width 96 height 11
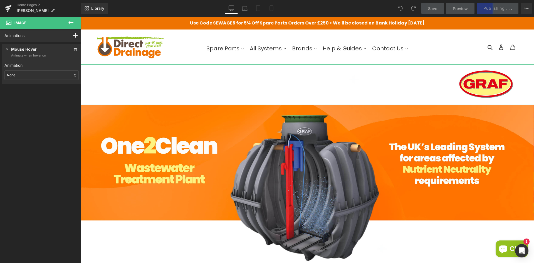
click at [68, 105] on div "Animations Mouse Click Mouse Hover Mouse Leave Scroll Into view While scrolling…" at bounding box center [41, 141] width 83 height 224
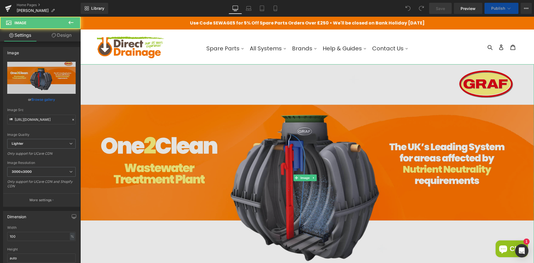
click at [193, 106] on img at bounding box center [306, 177] width 453 height 227
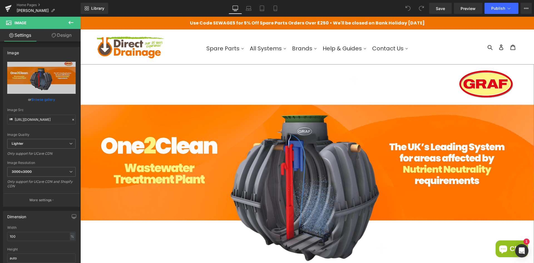
click at [62, 36] on link "Design" at bounding box center [61, 35] width 40 height 13
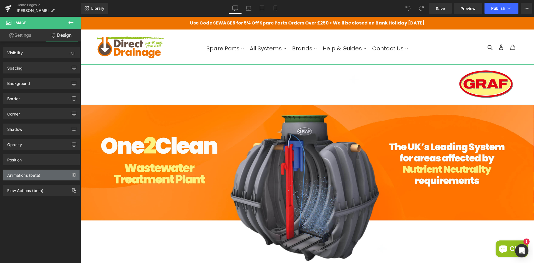
click at [24, 170] on div "Animations (beta)" at bounding box center [23, 174] width 33 height 8
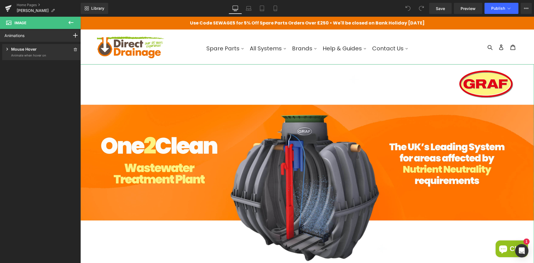
click at [4, 37] on div "Animations" at bounding box center [15, 35] width 30 height 13
click at [8, 49] on icon at bounding box center [7, 49] width 6 height 6
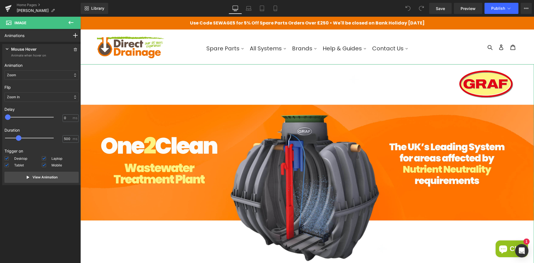
click at [19, 74] on div "Zoom" at bounding box center [41, 74] width 74 height 9
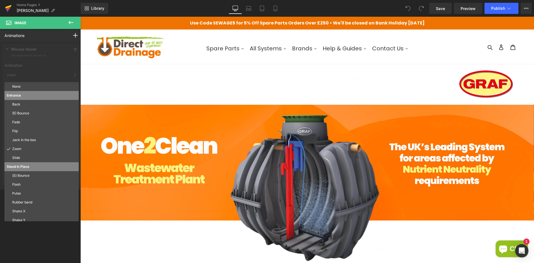
click at [8, 8] on icon at bounding box center [8, 7] width 6 height 4
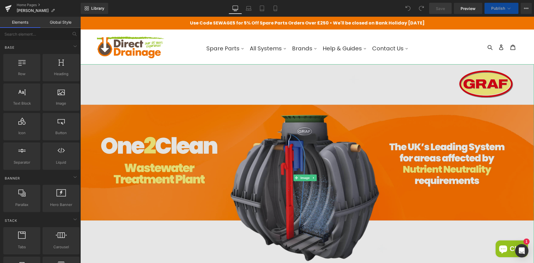
click at [191, 134] on img at bounding box center [306, 177] width 453 height 227
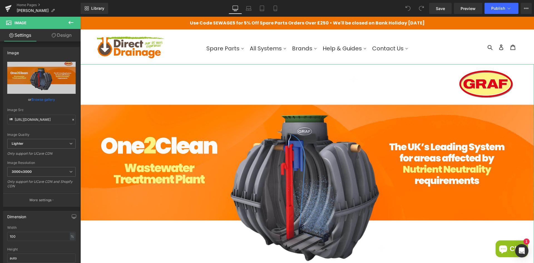
click at [55, 36] on icon at bounding box center [54, 35] width 4 height 4
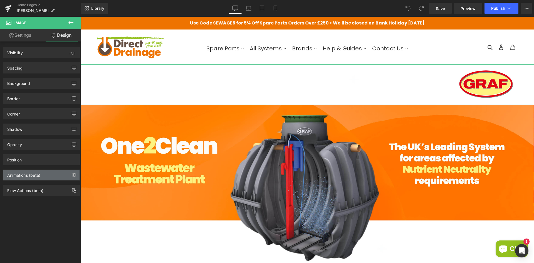
click at [36, 178] on div "Animations (beta)" at bounding box center [41, 175] width 76 height 11
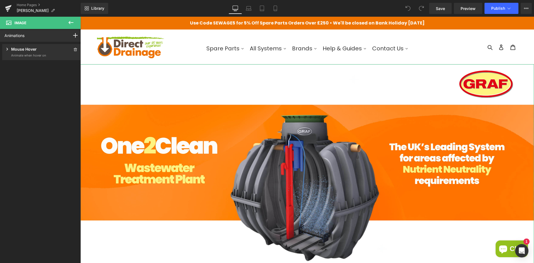
click at [7, 52] on span at bounding box center [7, 49] width 6 height 7
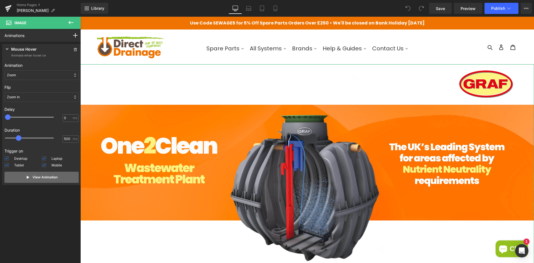
click at [39, 178] on p "View Animation" at bounding box center [45, 177] width 25 height 5
click at [37, 173] on button "View Animation" at bounding box center [41, 176] width 74 height 11
click at [74, 49] on icon at bounding box center [75, 49] width 3 height 3
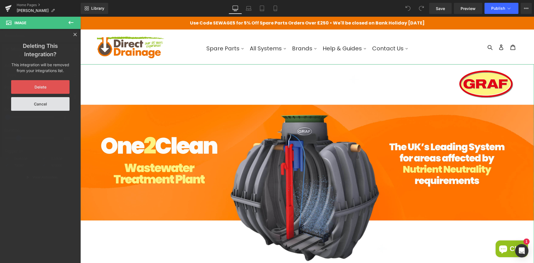
click at [44, 88] on button "Delete" at bounding box center [40, 87] width 58 height 14
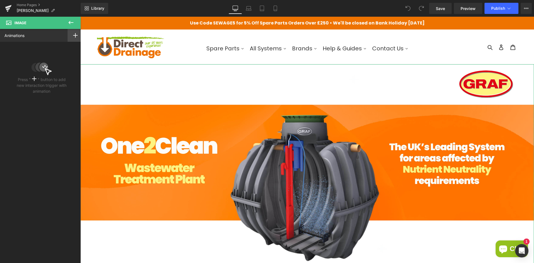
click at [75, 34] on rect at bounding box center [75, 35] width 1 height 4
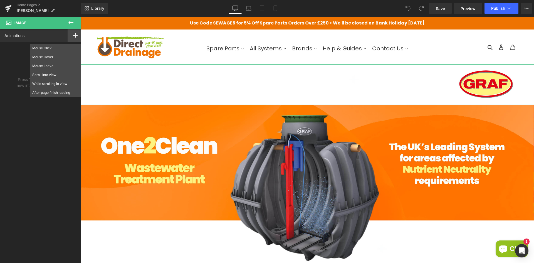
click at [8, 81] on div "Press " " button to add new interaction trigger with animation" at bounding box center [41, 69] width 83 height 54
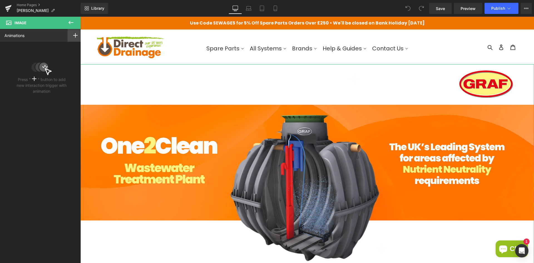
click at [75, 35] on rect at bounding box center [75, 35] width 1 height 4
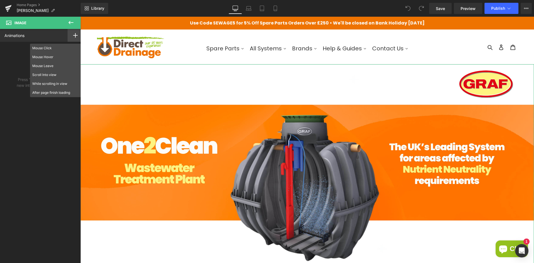
click at [23, 116] on div "Animations Mouse Click Mouse Hover Mouse Leave Scroll Into view While scrolling…" at bounding box center [41, 141] width 83 height 224
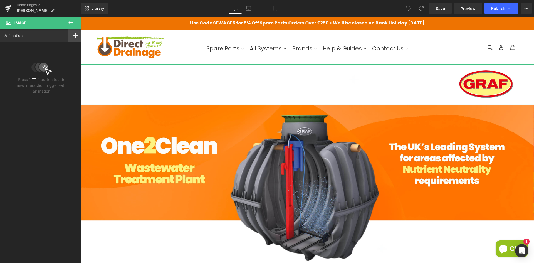
click at [73, 32] on div at bounding box center [76, 35] width 16 height 13
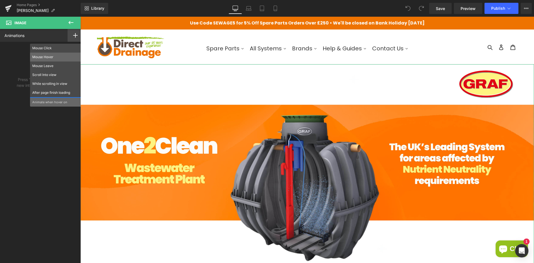
click at [40, 58] on p "Mouse Hover" at bounding box center [55, 56] width 46 height 5
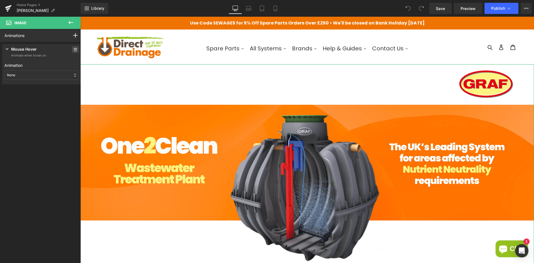
click at [72, 47] on span at bounding box center [75, 49] width 7 height 7
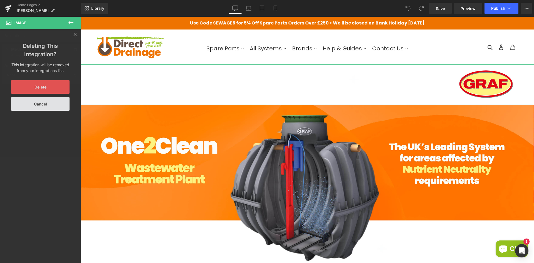
click at [65, 84] on button "Delete" at bounding box center [40, 87] width 58 height 14
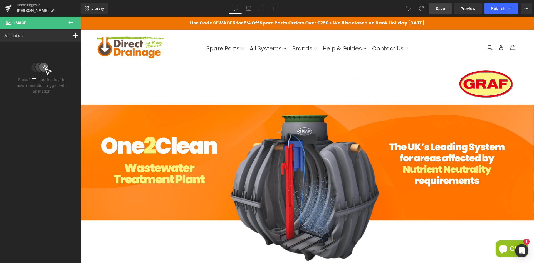
click at [447, 5] on link "Save" at bounding box center [440, 8] width 23 height 11
click at [490, 8] on button "Publish" at bounding box center [501, 8] width 34 height 11
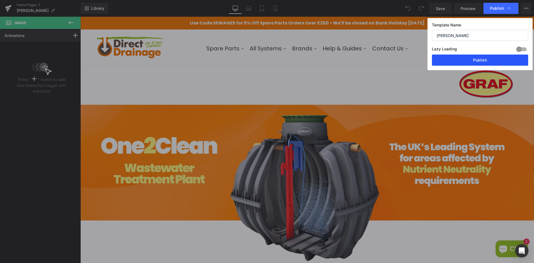
click at [488, 60] on button "Publish" at bounding box center [480, 59] width 96 height 11
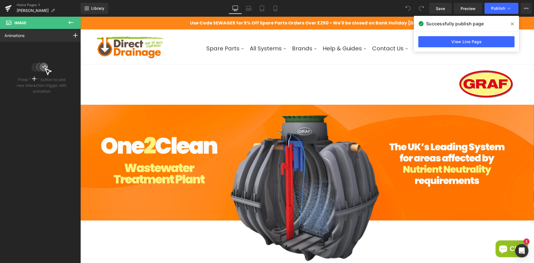
click at [218, 24] on p "Use Code SEWAGE5 for 5% Off Spare Parts Orders Over £250 • We'll be closed on B…" at bounding box center [306, 23] width 453 height 13
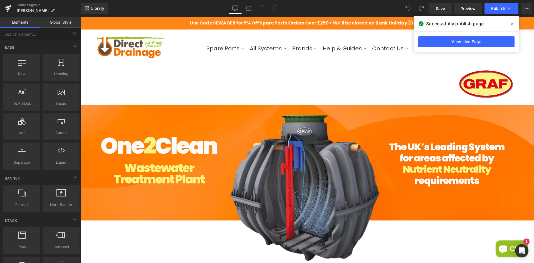
click at [134, 24] on p "Use Code SEWAGE5 for 5% Off Spare Parts Orders Over £250 • We'll be closed on B…" at bounding box center [306, 23] width 453 height 13
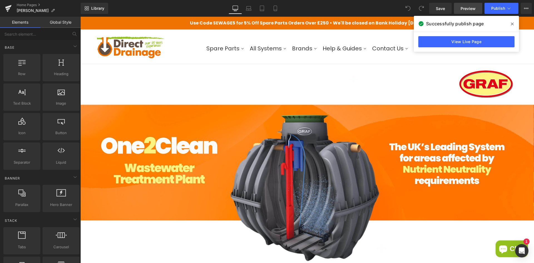
click at [473, 8] on span "Preview" at bounding box center [467, 9] width 15 height 6
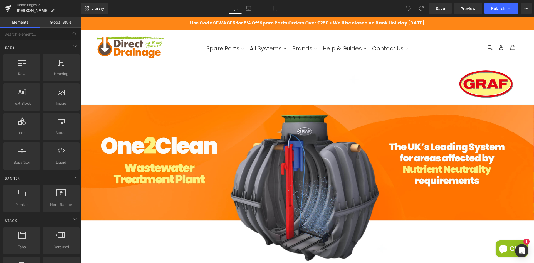
click at [153, 21] on p "Use Code SEWAGE5 for 5% Off Spare Parts Orders Over £250 • We'll be closed on B…" at bounding box center [306, 23] width 453 height 13
click at [228, 22] on p "Use Code SEWAGE5 for 5% Off Spare Parts Orders Over £250 • We'll be closed on B…" at bounding box center [306, 23] width 453 height 13
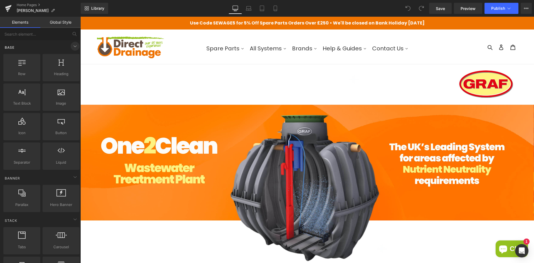
click at [74, 47] on icon at bounding box center [75, 46] width 7 height 7
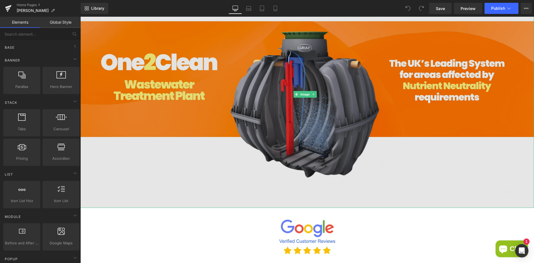
click at [193, 83] on img at bounding box center [306, 94] width 453 height 227
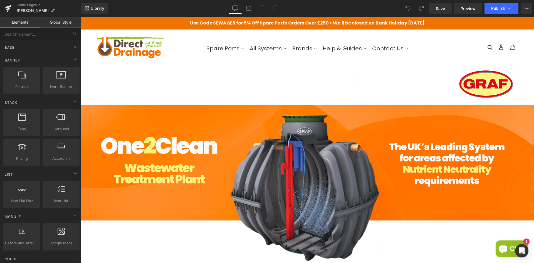
click at [195, 56] on div at bounding box center [149, 47] width 106 height 26
click at [184, 61] on div at bounding box center [149, 46] width 106 height 34
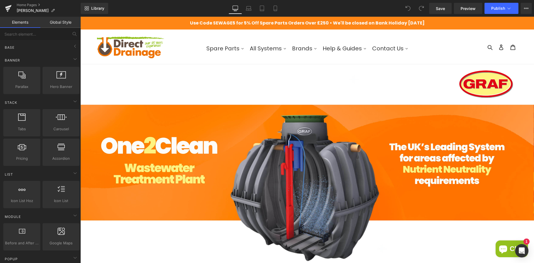
click at [183, 28] on p "Use Code SEWAGE5 for 5% Off Spare Parts Orders Over £250 • We'll be closed on B…" at bounding box center [306, 23] width 453 height 13
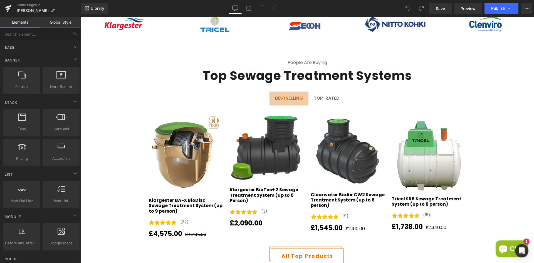
scroll to position [529, 0]
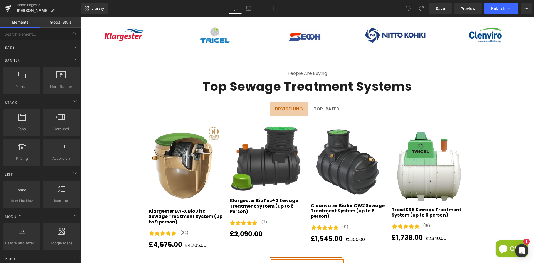
click at [80, 17] on div at bounding box center [80, 17] width 0 height 0
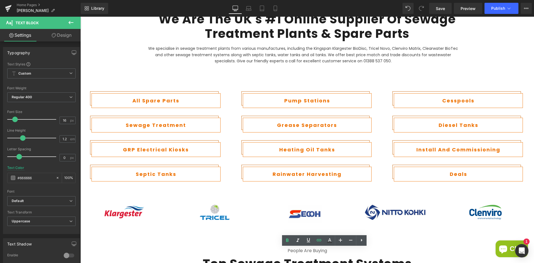
scroll to position [307, 0]
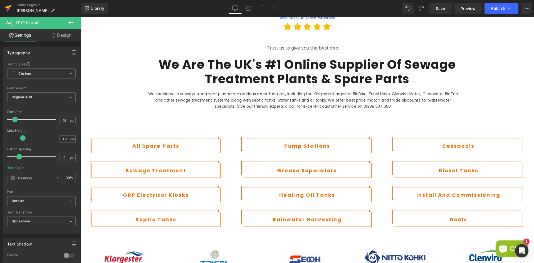
click at [9, 7] on icon at bounding box center [8, 7] width 6 height 4
